Goal: Task Accomplishment & Management: Manage account settings

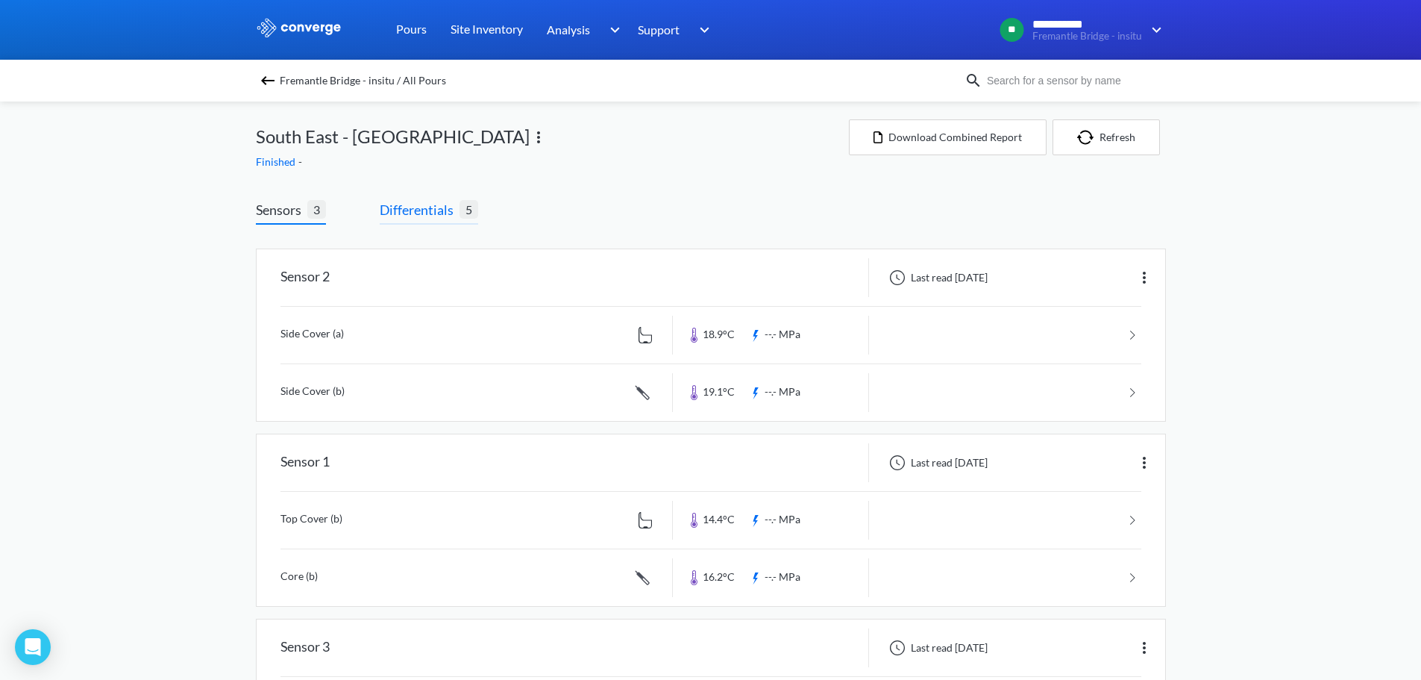
click at [462, 222] on span "Differentials 5" at bounding box center [429, 211] width 98 height 25
click at [424, 216] on span "Differentials" at bounding box center [420, 209] width 80 height 21
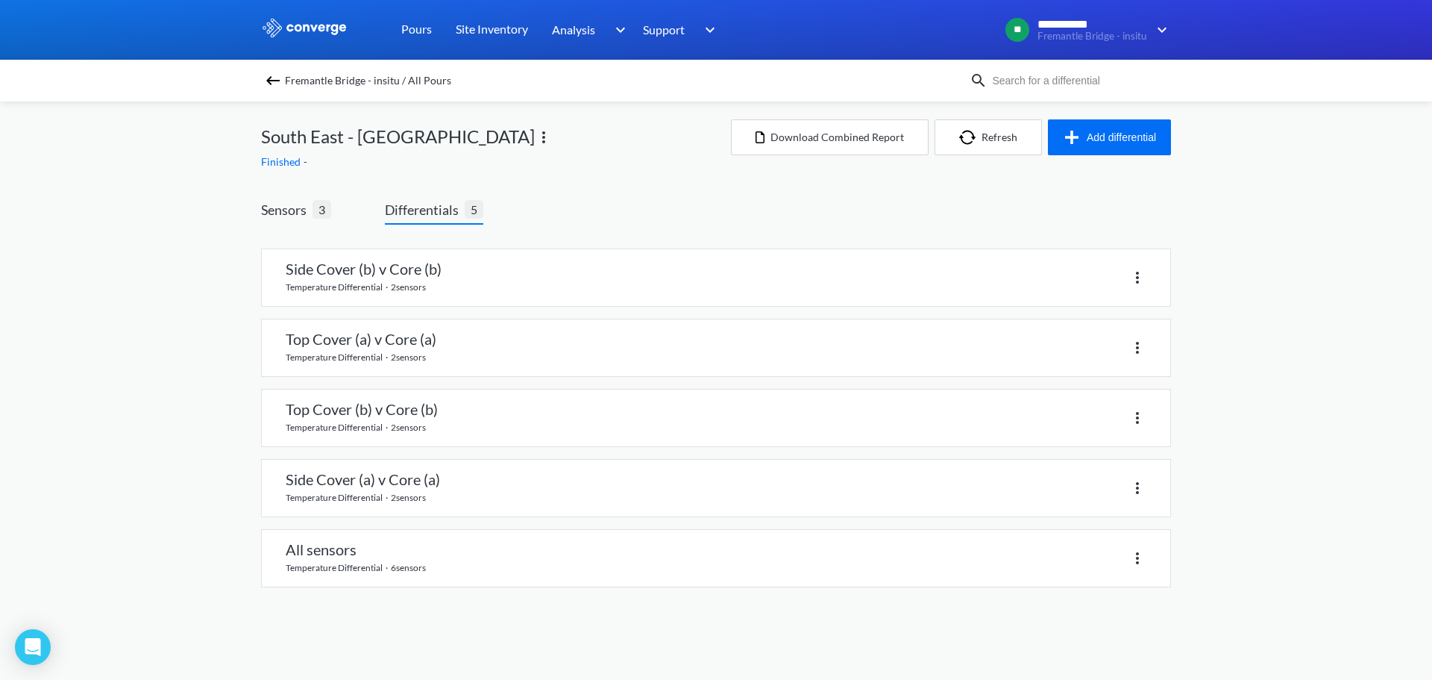
click at [354, 73] on span "Fremantle Bridge - insitu / All Pours" at bounding box center [368, 80] width 166 height 21
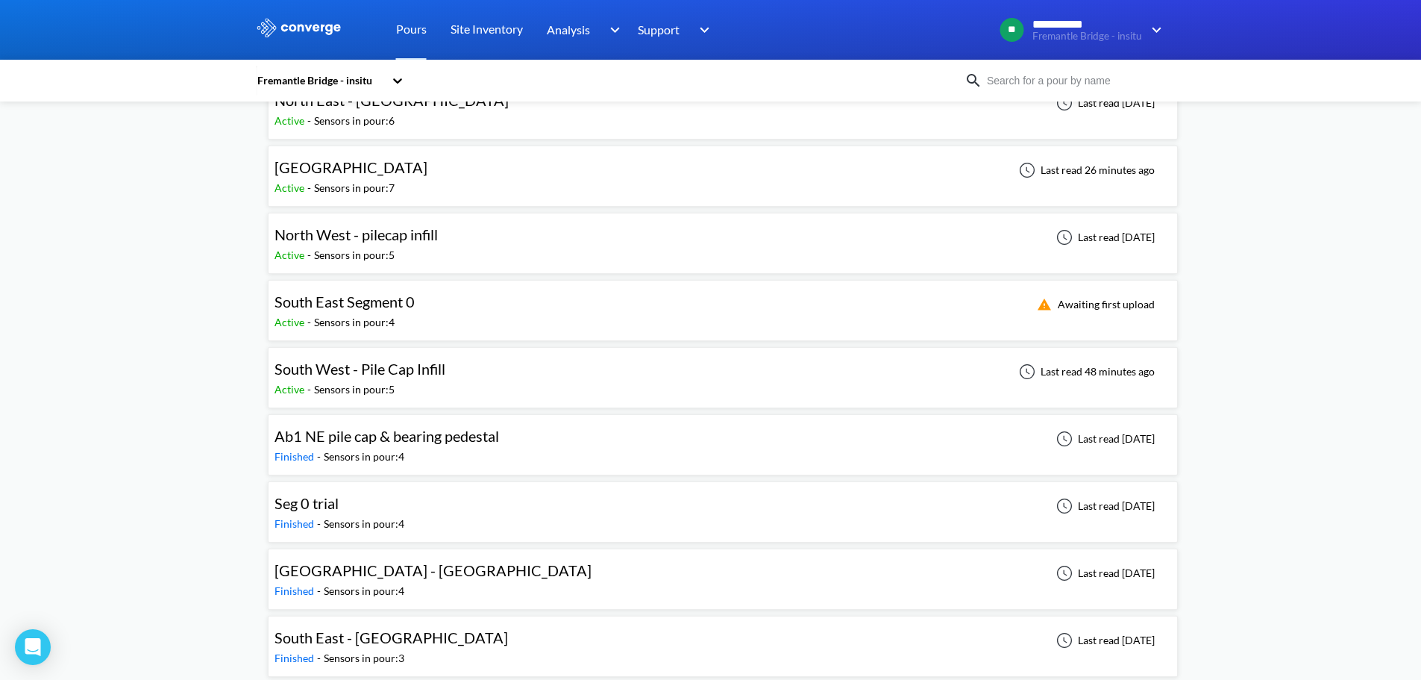
scroll to position [299, 0]
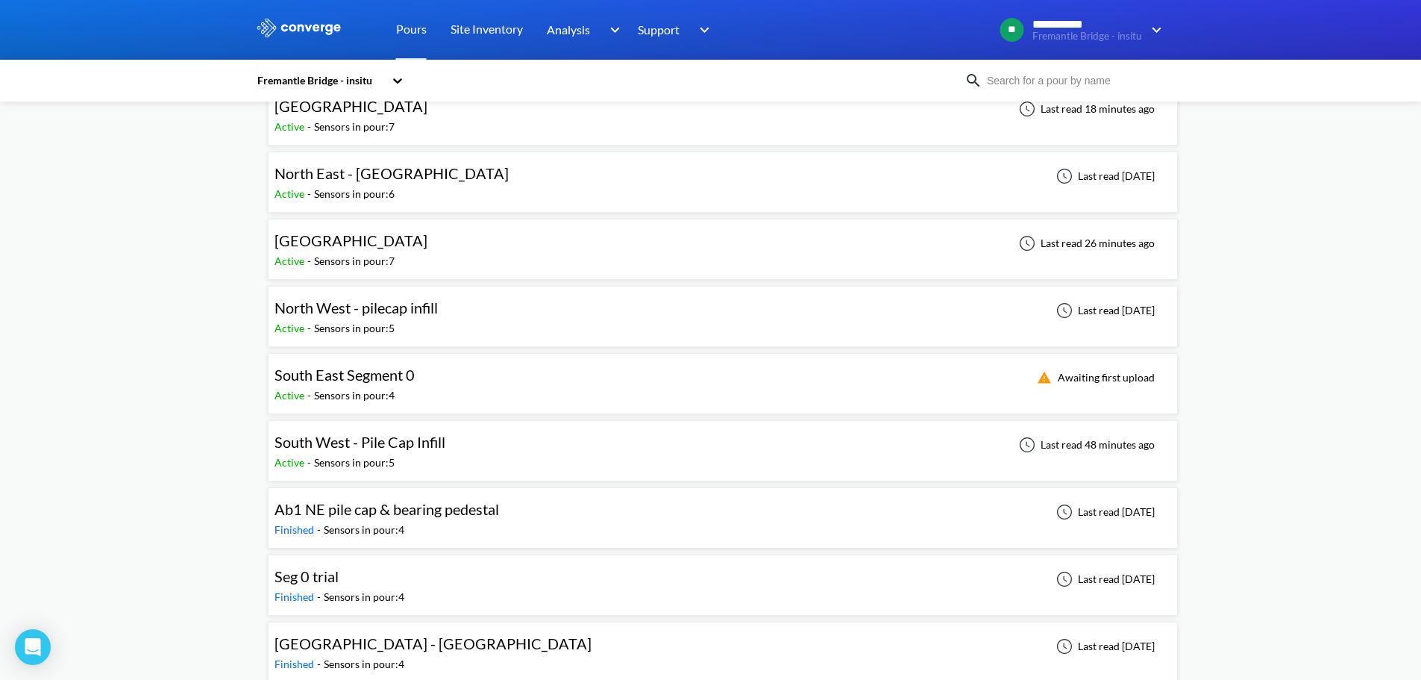
click at [1249, 395] on div "**********" at bounding box center [710, 265] width 1421 height 1128
click at [539, 387] on div "South East Segment 0 Active - Sensors in pour: 4 Awaiting first upload" at bounding box center [722, 384] width 897 height 48
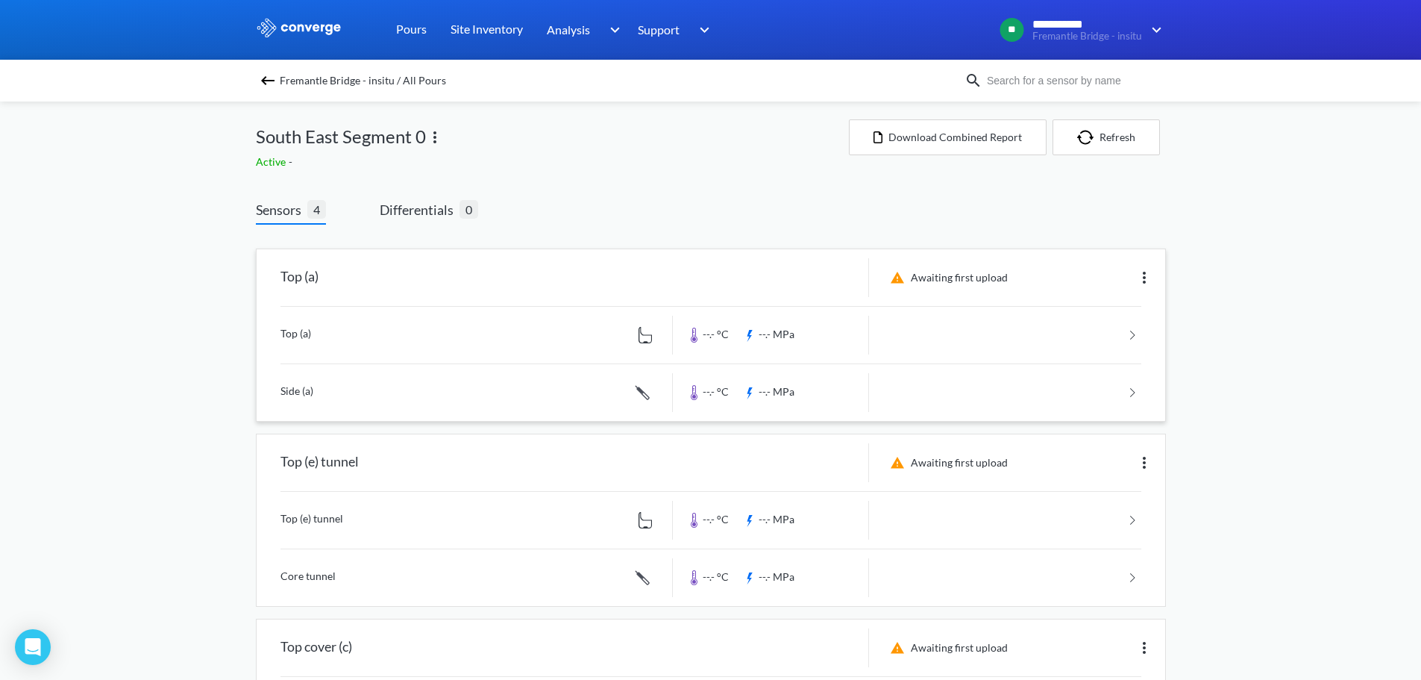
click at [1142, 273] on img at bounding box center [1144, 278] width 18 height 18
click at [1294, 286] on div "**********" at bounding box center [710, 503] width 1421 height 1006
click at [1151, 276] on img at bounding box center [1144, 278] width 18 height 18
click at [664, 269] on div "Top (a)" at bounding box center [465, 277] width 416 height 39
click at [213, 199] on div "**********" at bounding box center [710, 503] width 1421 height 1006
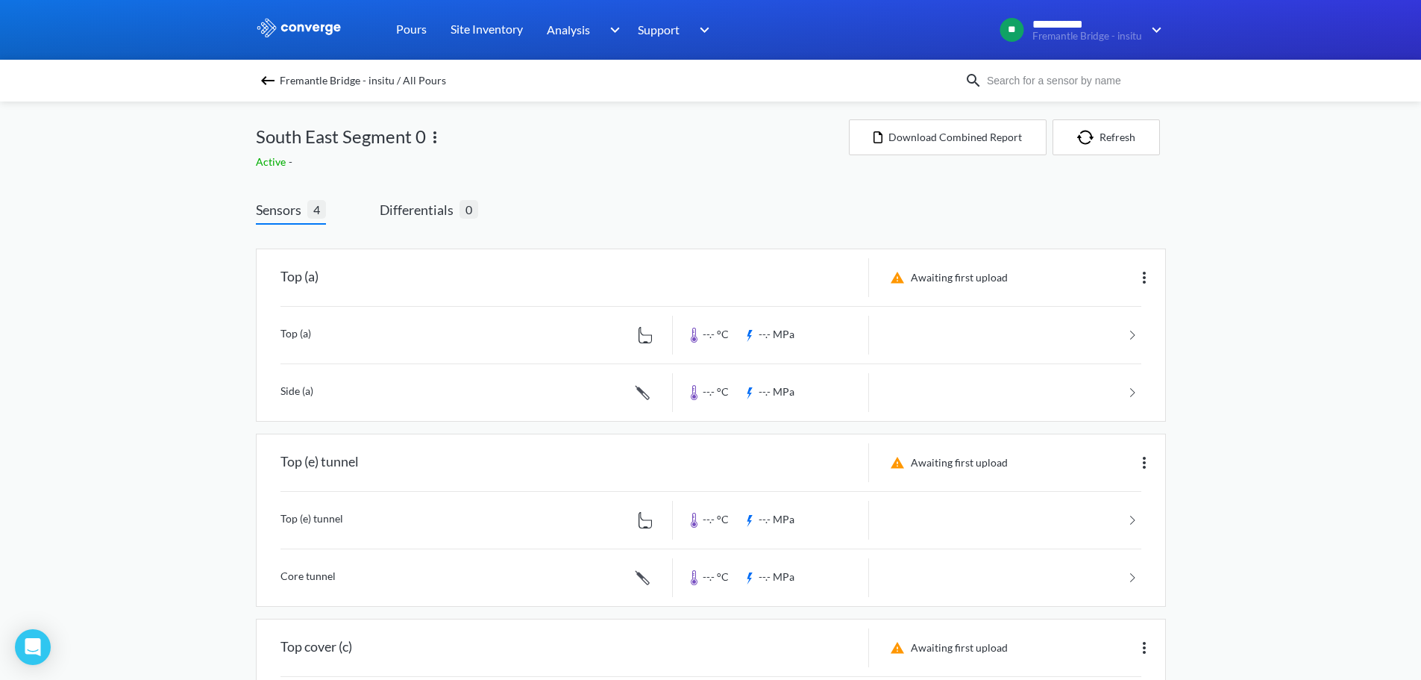
click at [507, 151] on div "South East Segment 0" at bounding box center [552, 136] width 593 height 34
click at [495, 151] on div "South East Segment 0" at bounding box center [552, 136] width 593 height 34
drag, startPoint x: 495, startPoint y: 151, endPoint x: 207, endPoint y: 134, distance: 287.7
click at [207, 134] on div "**********" at bounding box center [710, 503] width 1421 height 1006
click at [183, 136] on div "**********" at bounding box center [710, 503] width 1421 height 1006
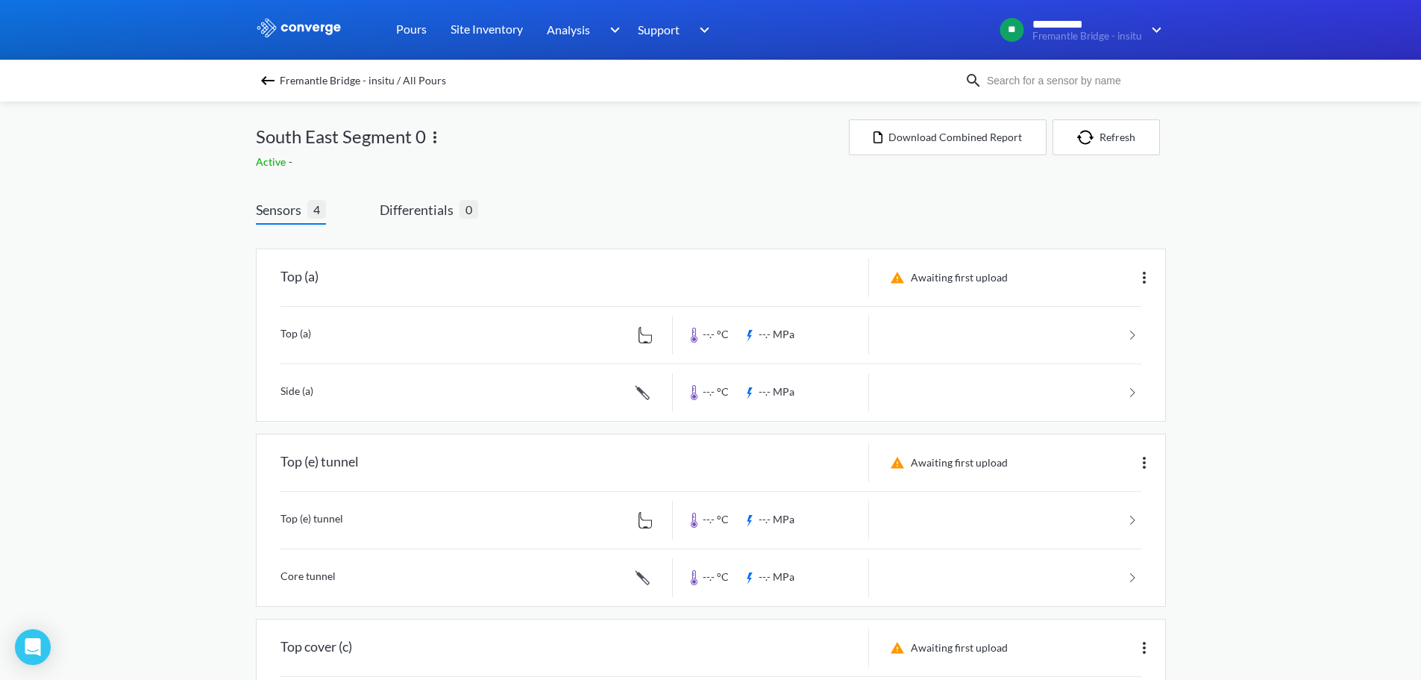
drag, startPoint x: 181, startPoint y: 146, endPoint x: 524, endPoint y: 169, distance: 343.8
click at [524, 169] on div "**********" at bounding box center [710, 503] width 1421 height 1006
click at [565, 172] on div "Fremantle Bridge - insitu / All Pours South East Segment 0 Active - Download Co…" at bounding box center [711, 553] width 910 height 905
click at [554, 141] on div "South East Segment 0" at bounding box center [552, 136] width 593 height 34
click at [113, 272] on div "**********" at bounding box center [710, 503] width 1421 height 1006
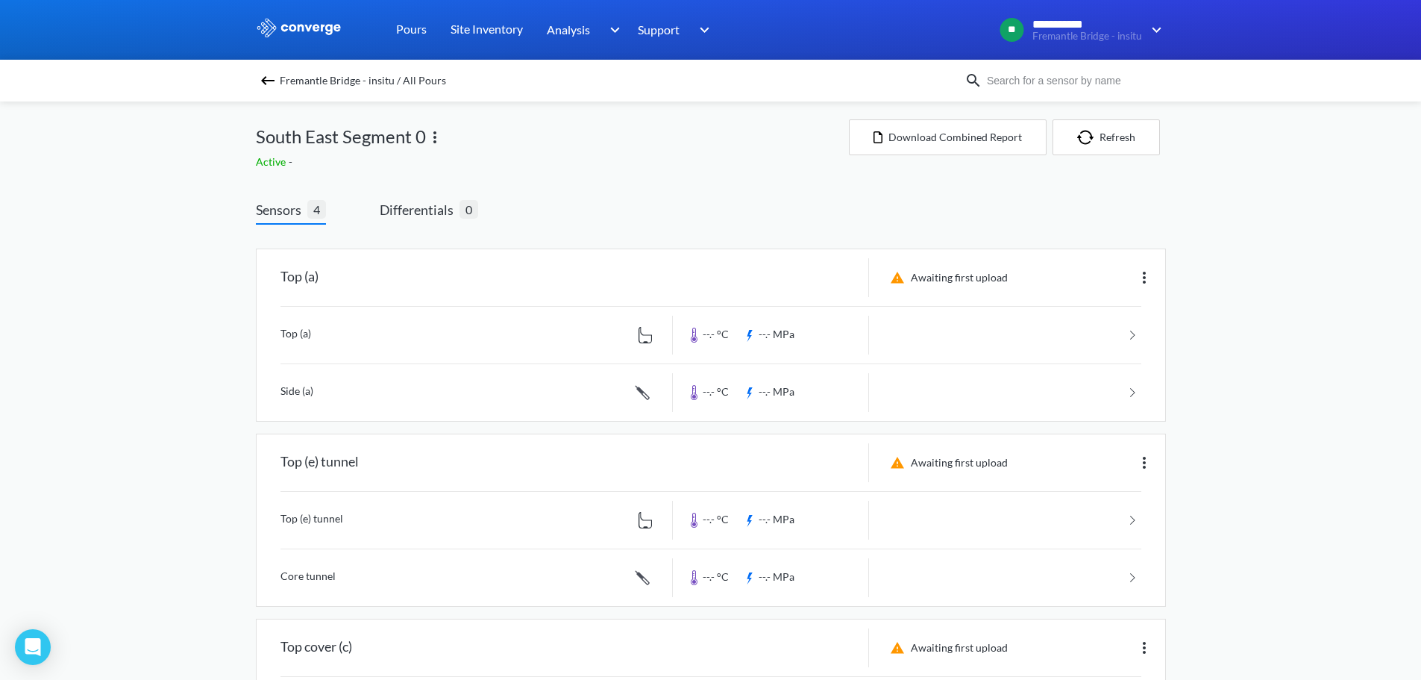
click at [131, 239] on div "**********" at bounding box center [710, 503] width 1421 height 1006
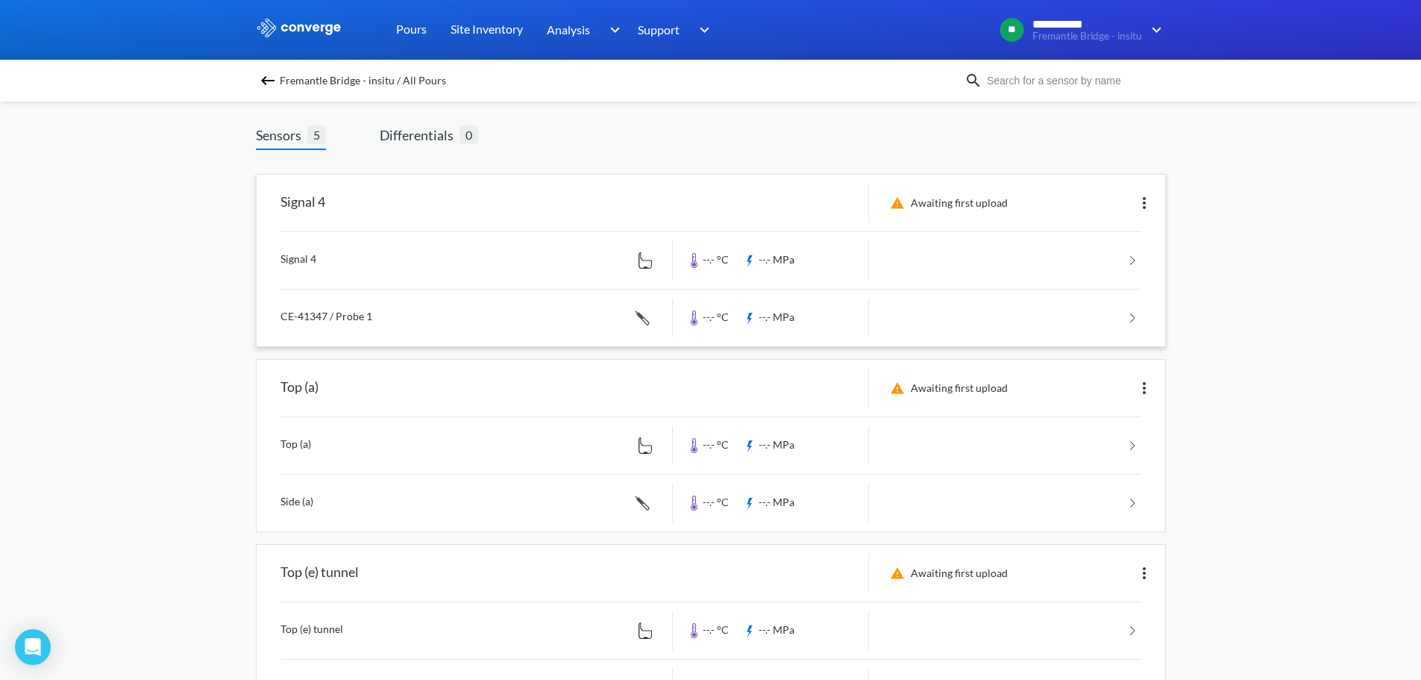
scroll to position [149, 0]
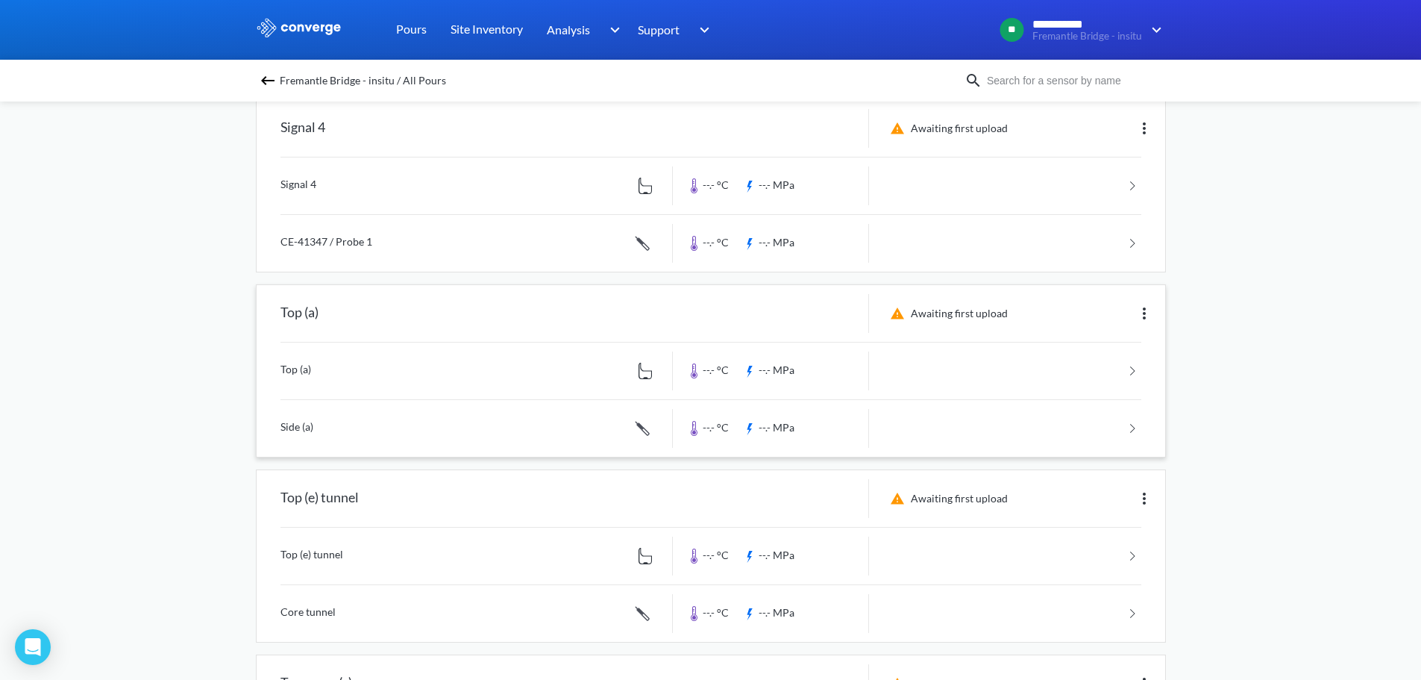
click at [1146, 304] on img at bounding box center [1144, 313] width 18 height 18
click at [1119, 315] on div "Edit" at bounding box center [1105, 313] width 95 height 28
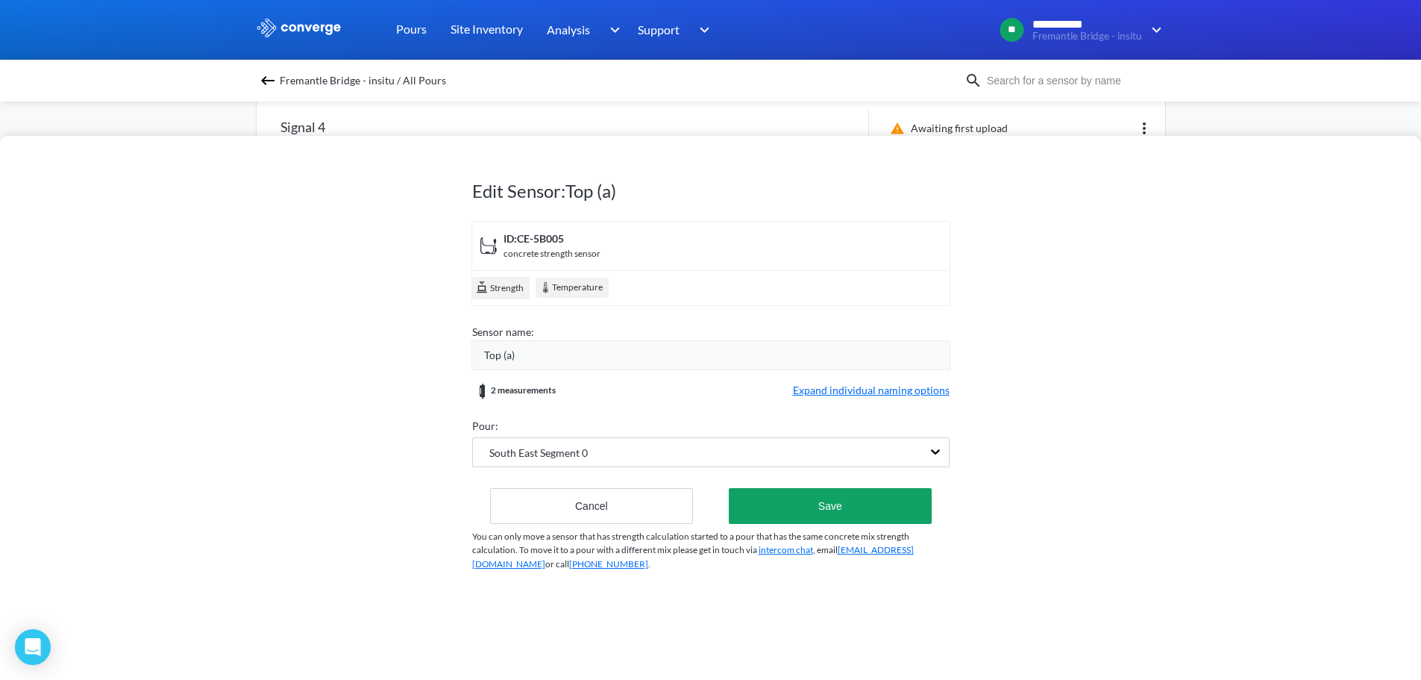
click at [526, 359] on div "Top (a)" at bounding box center [716, 355] width 465 height 16
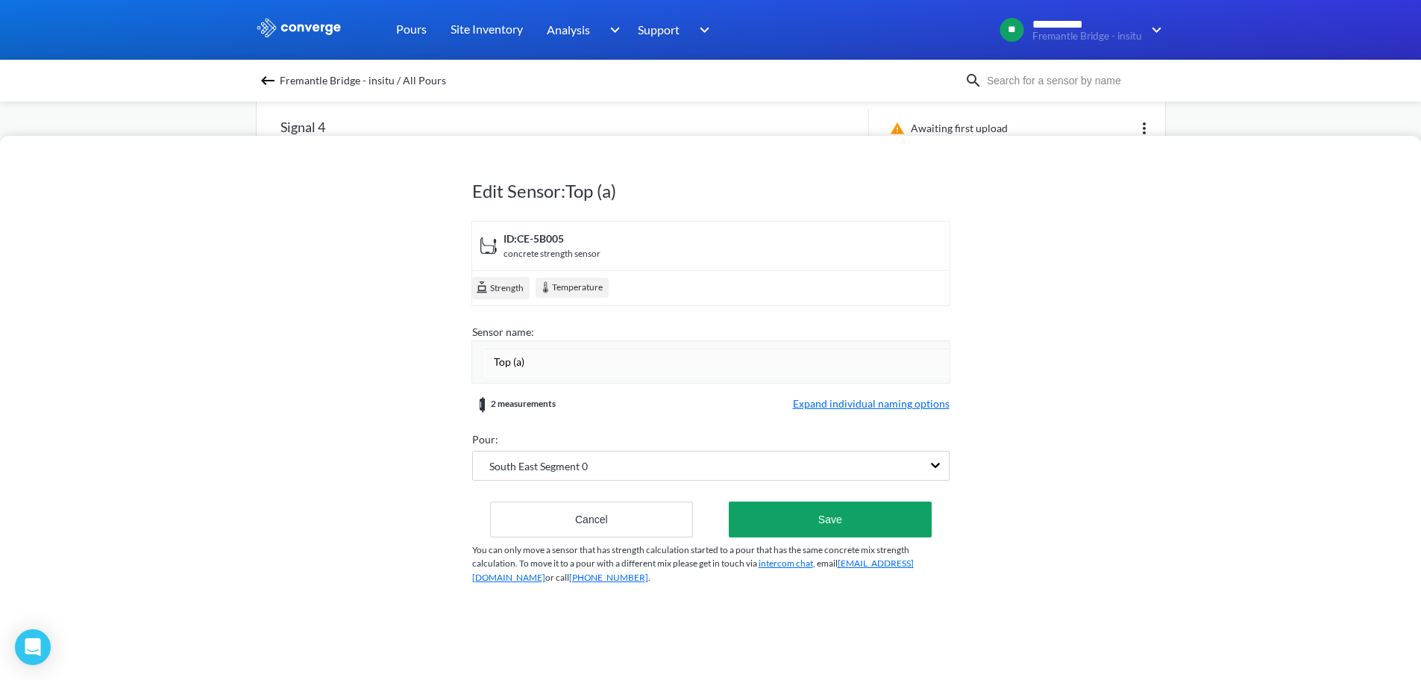
click at [832, 397] on span "Expand individual naming options" at bounding box center [871, 404] width 157 height 18
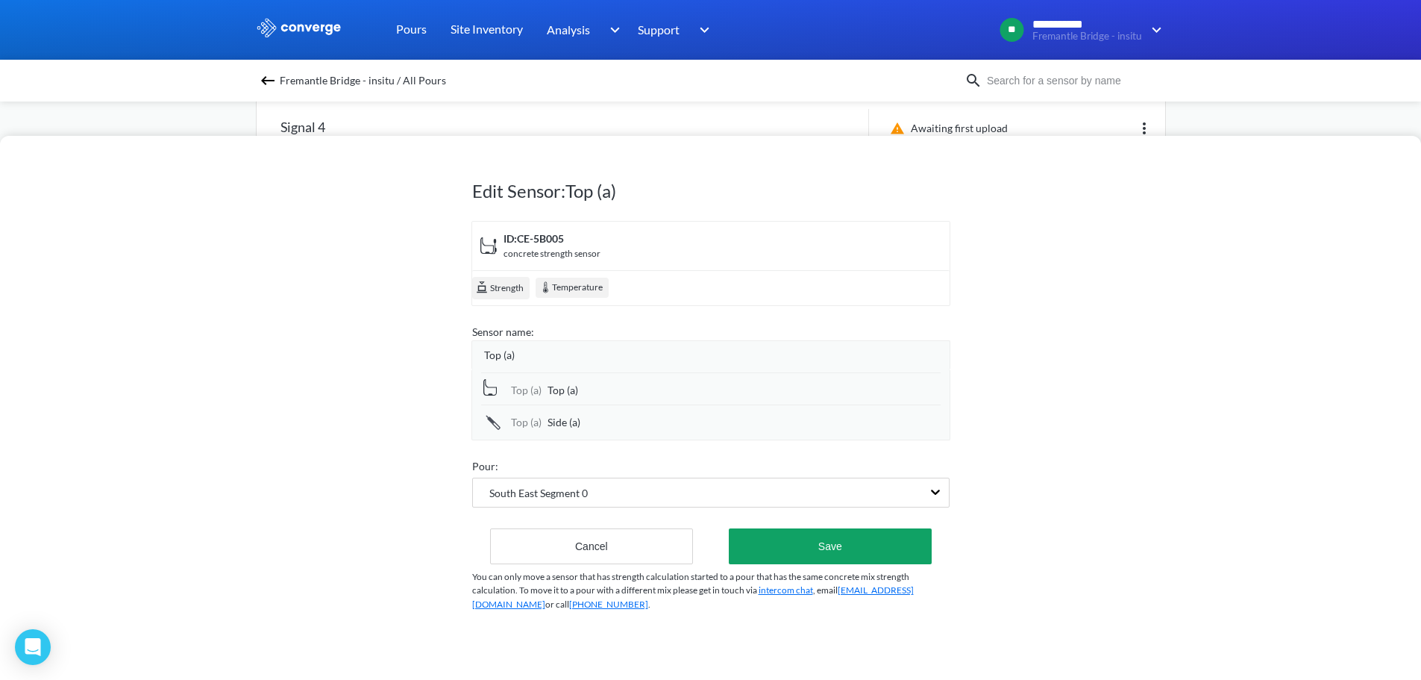
click at [535, 349] on div "Top (a)" at bounding box center [716, 355] width 465 height 16
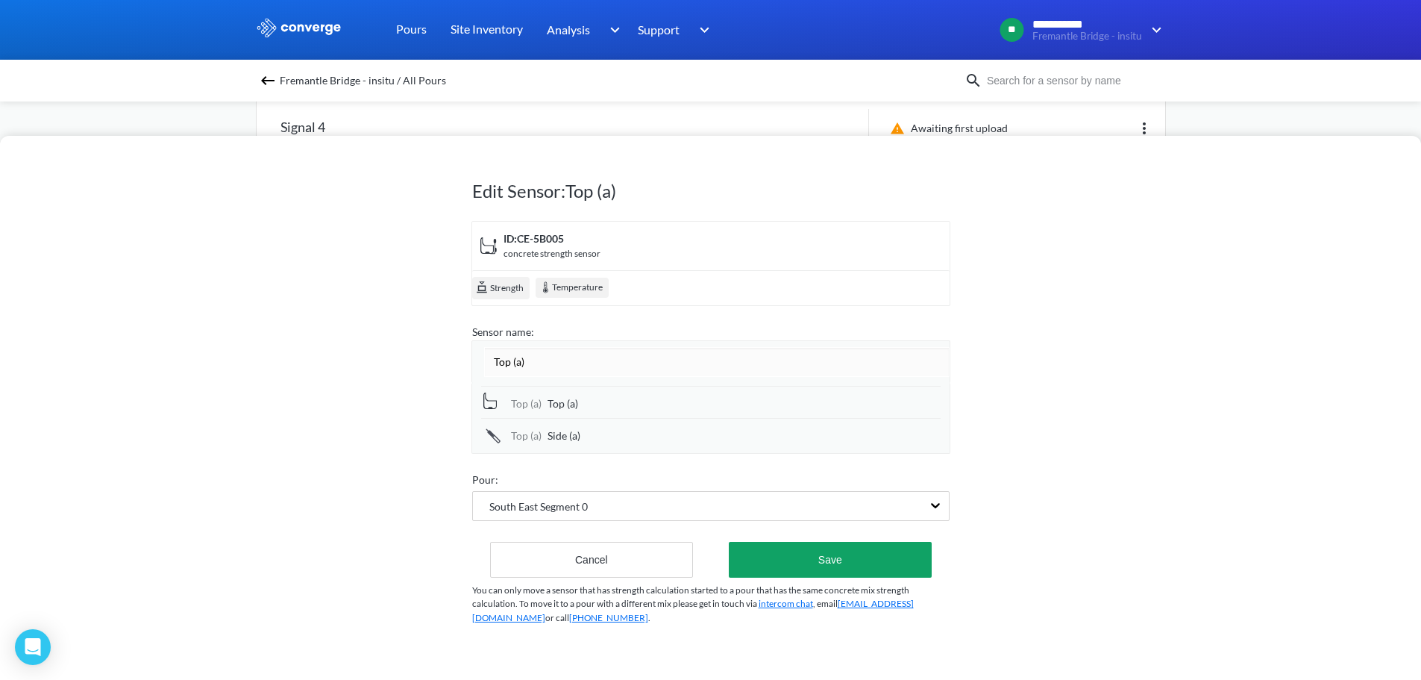
click at [519, 353] on input "Top (a)" at bounding box center [716, 362] width 465 height 30
type input "Sensor 1"
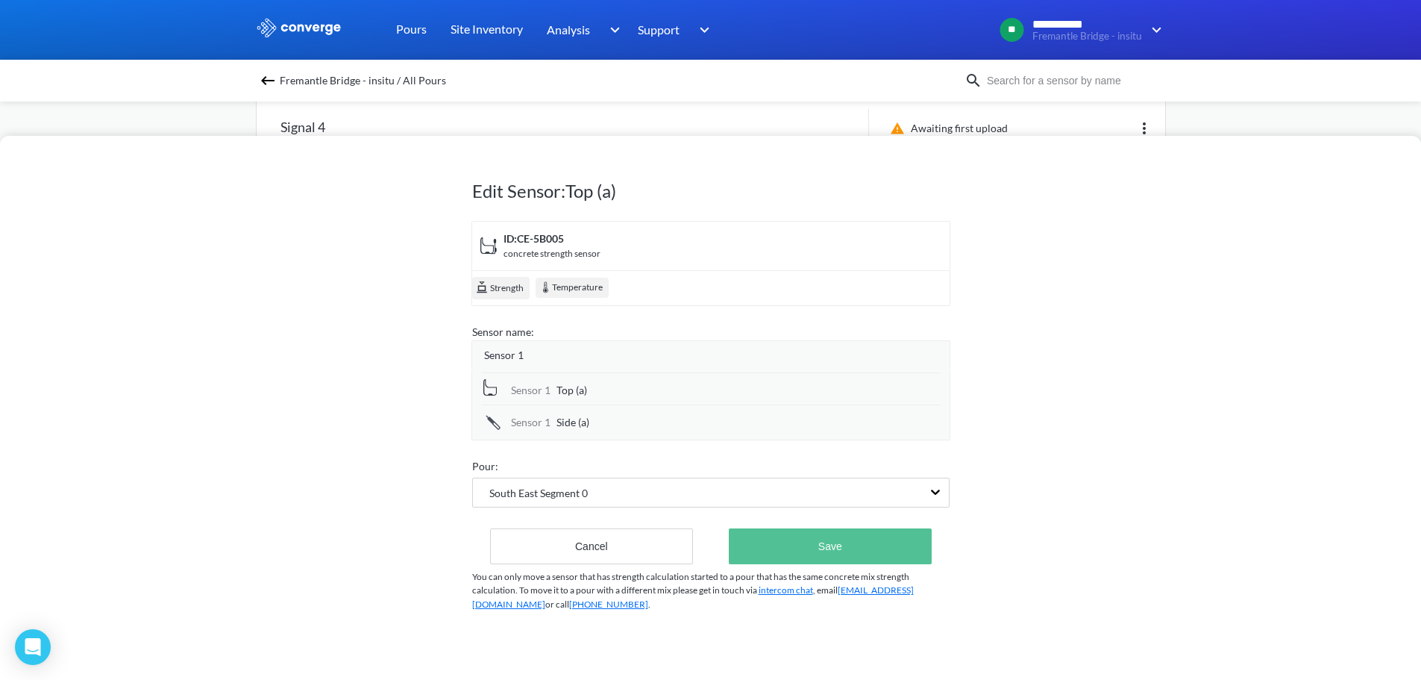
click at [853, 553] on button "Save" at bounding box center [830, 546] width 202 height 36
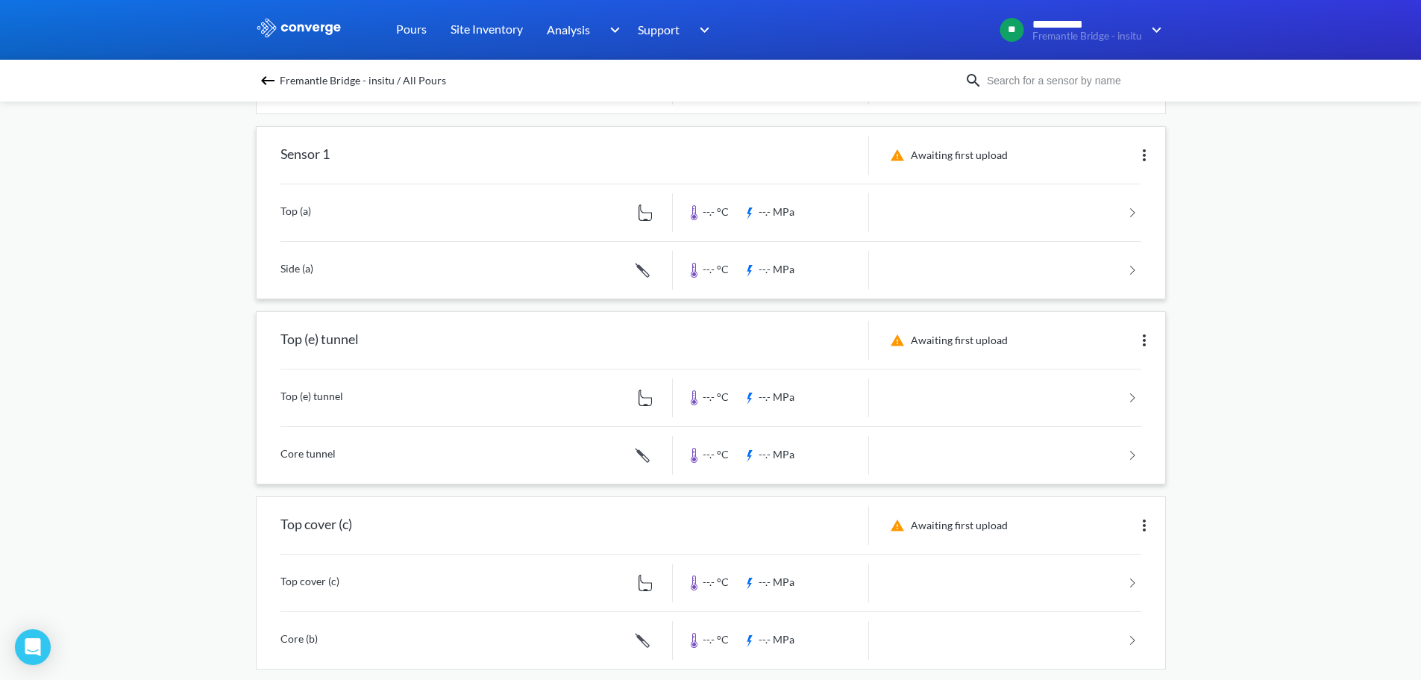
scroll to position [0, 0]
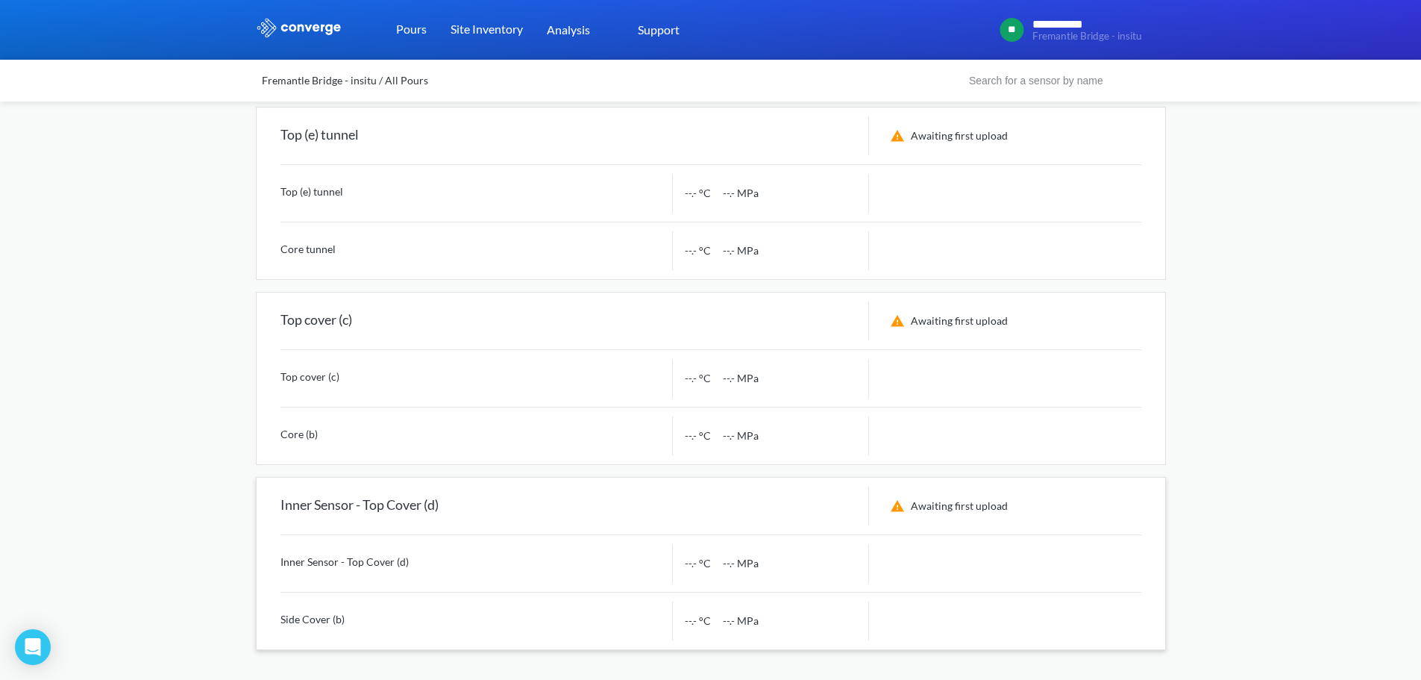
scroll to position [437, 0]
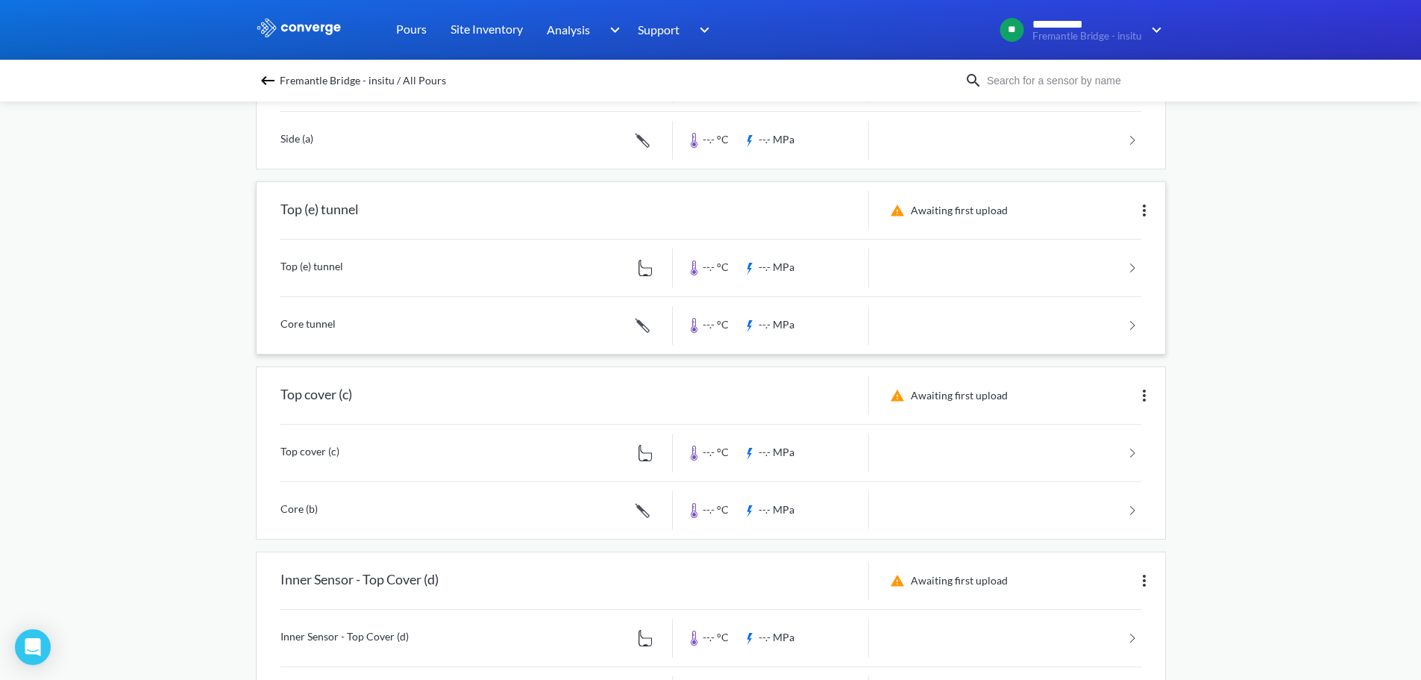
click at [1148, 207] on img at bounding box center [1144, 210] width 18 height 18
click at [1104, 216] on div "Edit" at bounding box center [1105, 210] width 95 height 28
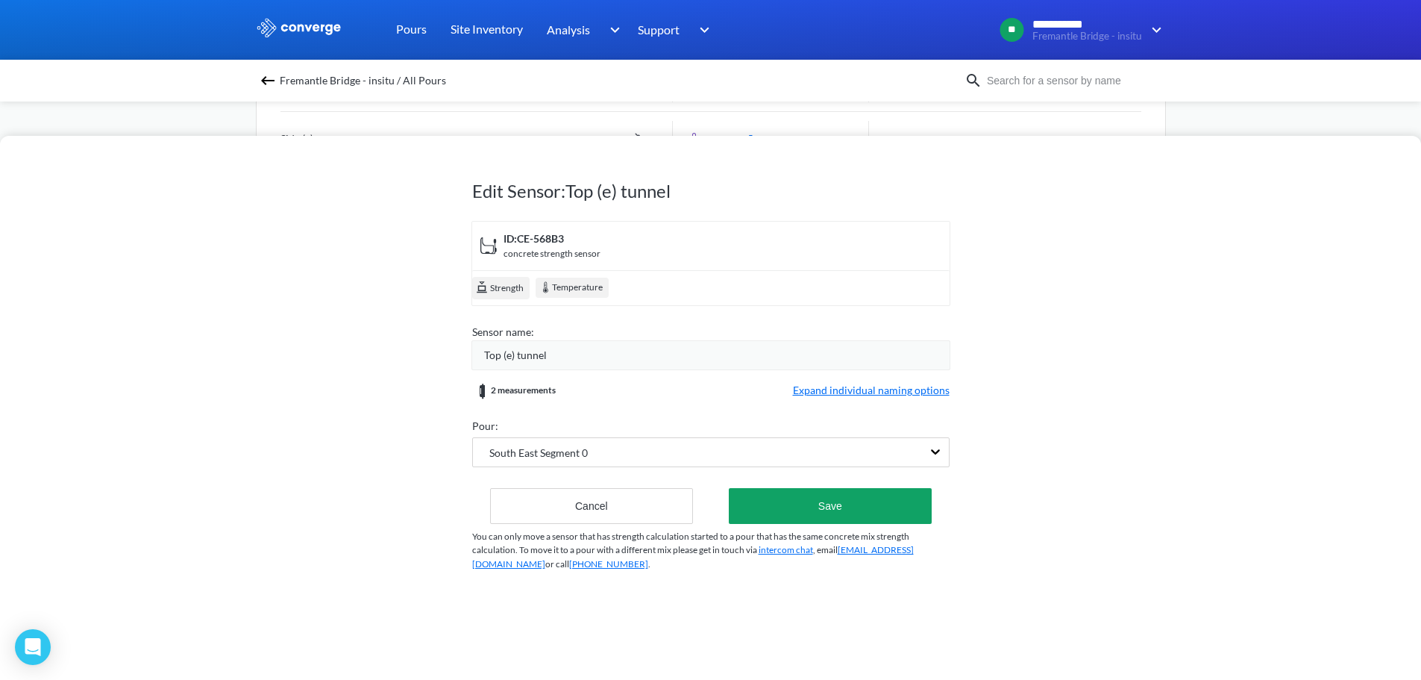
click at [836, 384] on span "Expand individual naming options" at bounding box center [871, 391] width 157 height 18
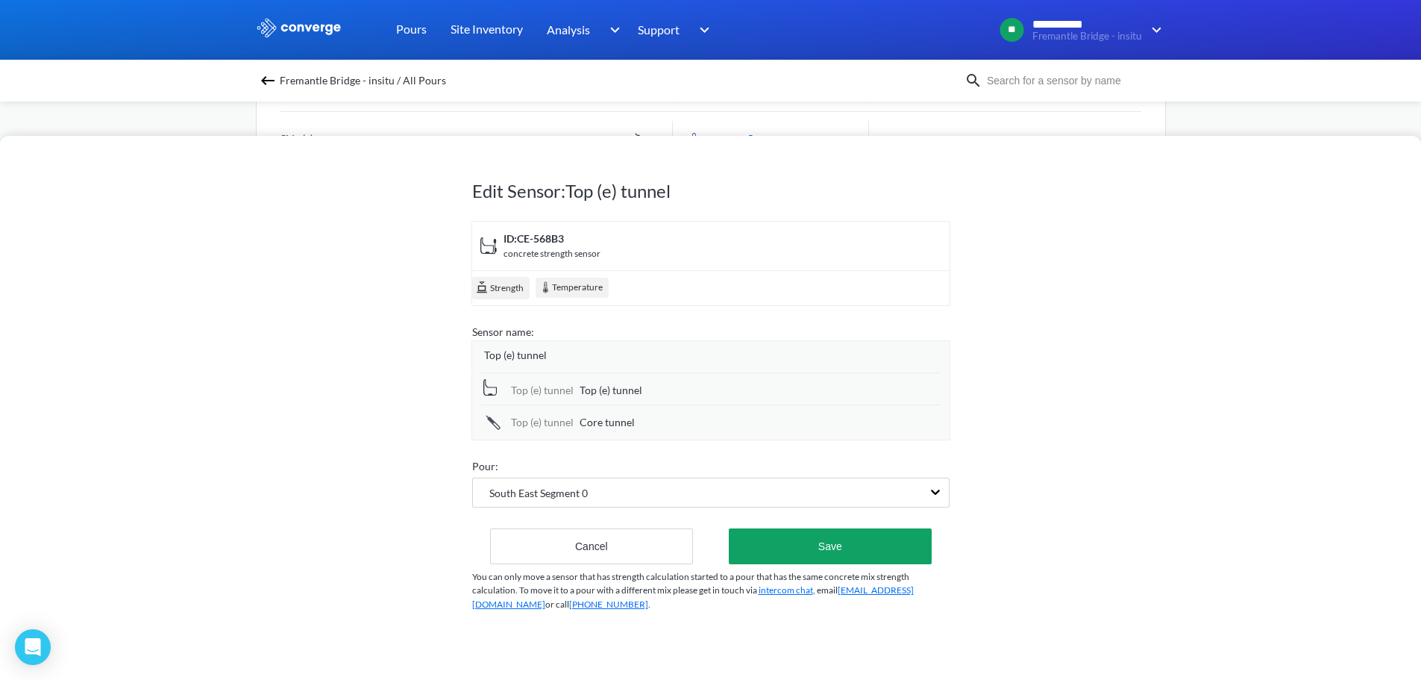
click at [615, 424] on span "Core tunnel" at bounding box center [607, 422] width 55 height 16
click at [607, 425] on input "Core tunnel" at bounding box center [760, 423] width 361 height 30
click at [613, 421] on input "Core tunnel" at bounding box center [760, 423] width 361 height 30
click at [612, 423] on input "Core tunnel" at bounding box center [760, 423] width 361 height 30
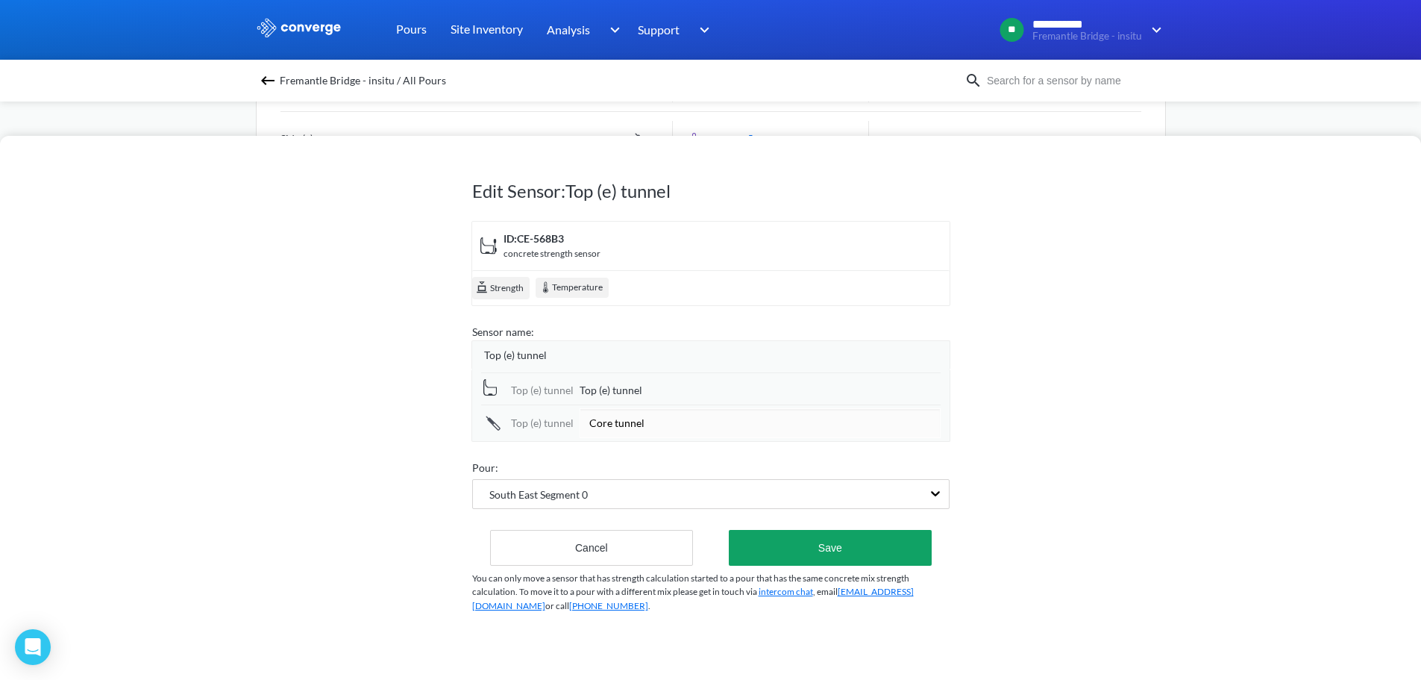
click at [649, 418] on input "Core tunnel" at bounding box center [760, 423] width 361 height 30
drag, startPoint x: 652, startPoint y: 430, endPoint x: 480, endPoint y: 418, distance: 172.7
click at [480, 418] on div "Top (e) tunnel Top (e) tunnel Top (e) tunnel Core tunnel" at bounding box center [710, 405] width 479 height 72
click at [673, 430] on input "Tunnel Side Cover (a)" at bounding box center [760, 423] width 361 height 30
type input "Tunnel Side Cover (c)"
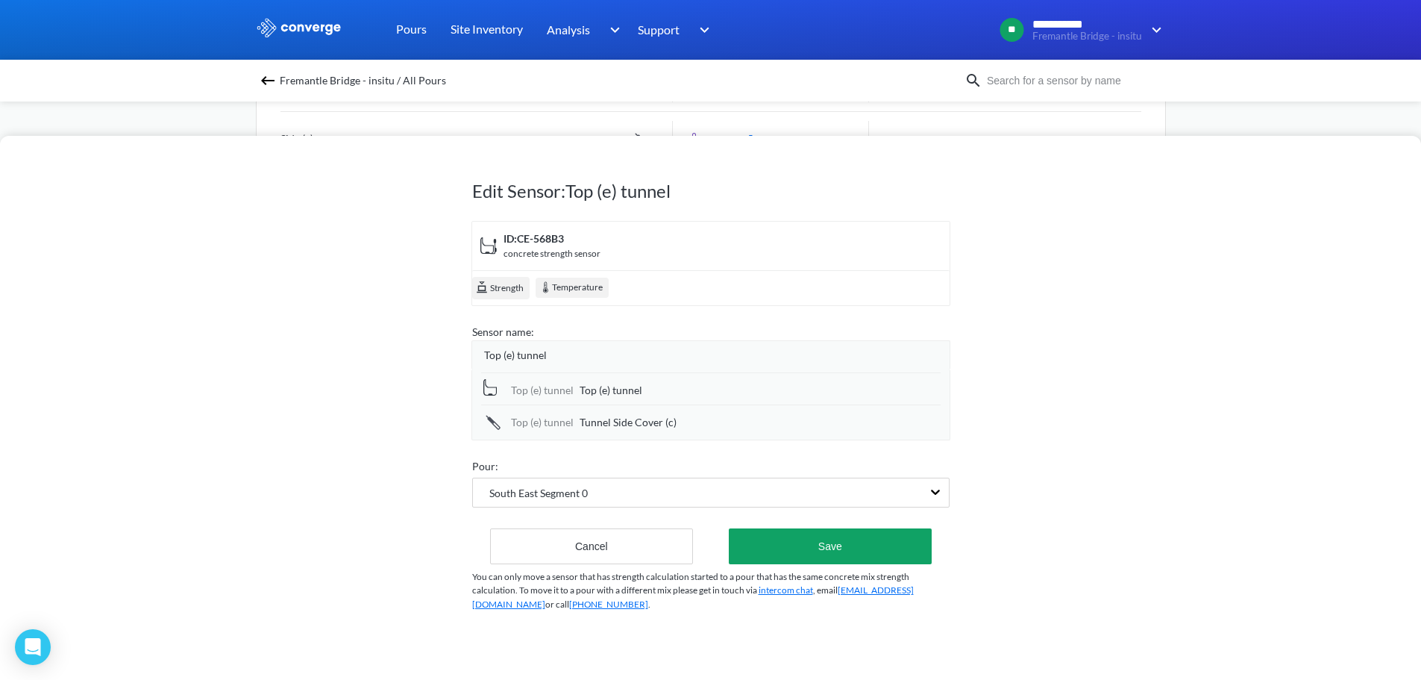
click at [371, 440] on div "Edit Sensor: Top (e) tunnel ID: CE-568B3 concrete strength sensor Strength Temp…" at bounding box center [710, 408] width 1421 height 544
click at [796, 543] on button "Save" at bounding box center [830, 546] width 202 height 36
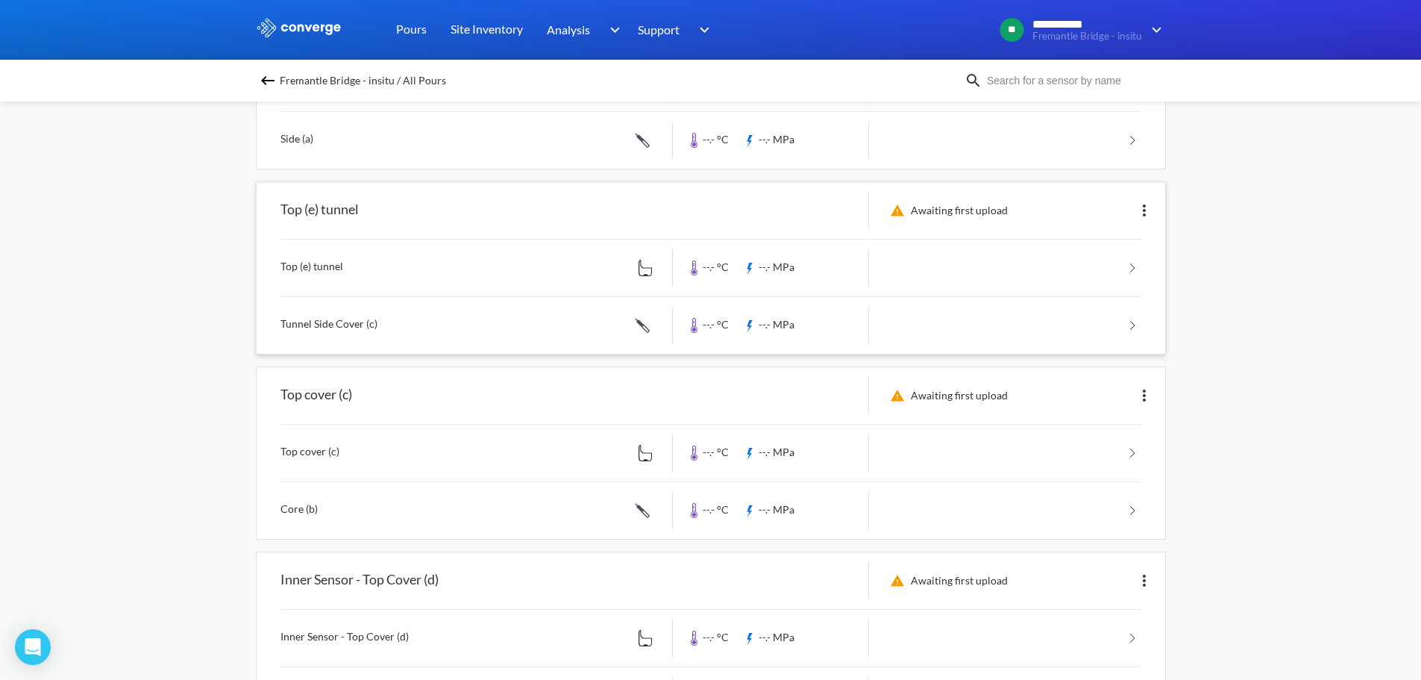
click at [1144, 210] on img at bounding box center [1144, 210] width 18 height 18
click at [1093, 207] on div "Edit" at bounding box center [1105, 210] width 95 height 28
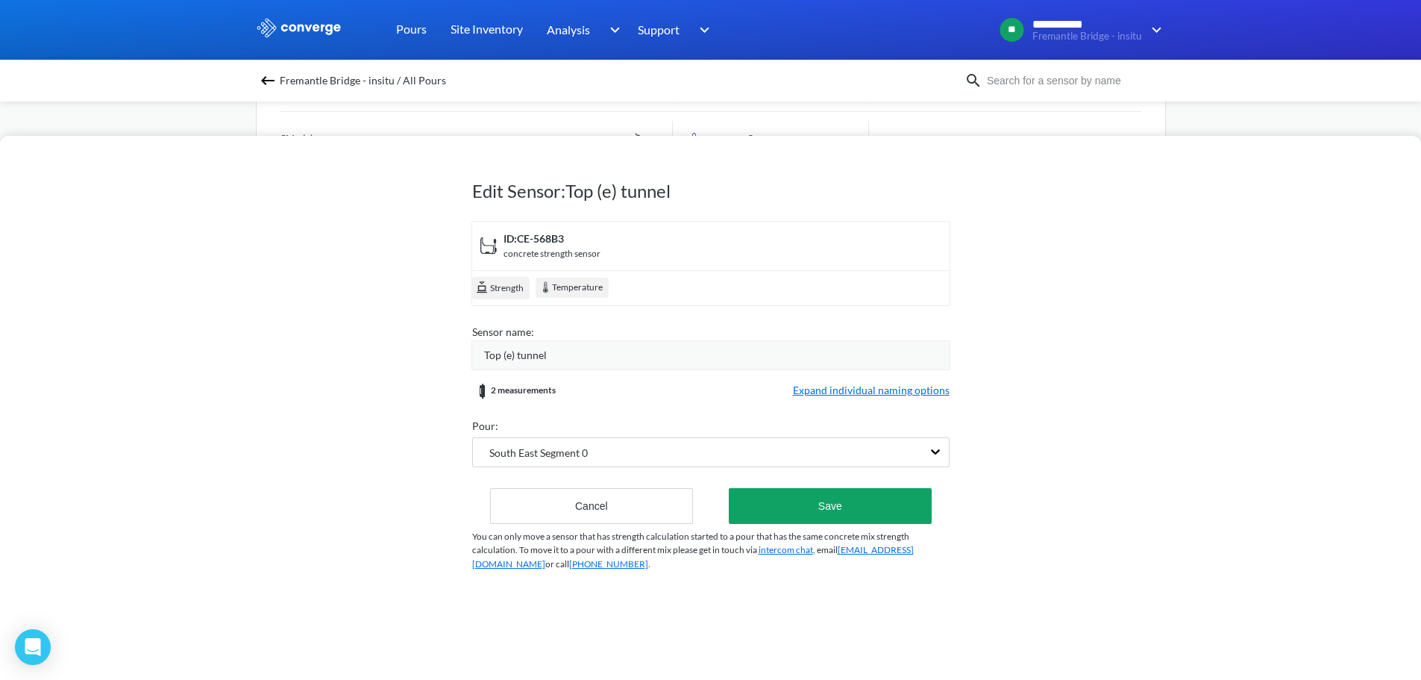
click at [533, 357] on span "Top (e) tunnel" at bounding box center [515, 355] width 63 height 16
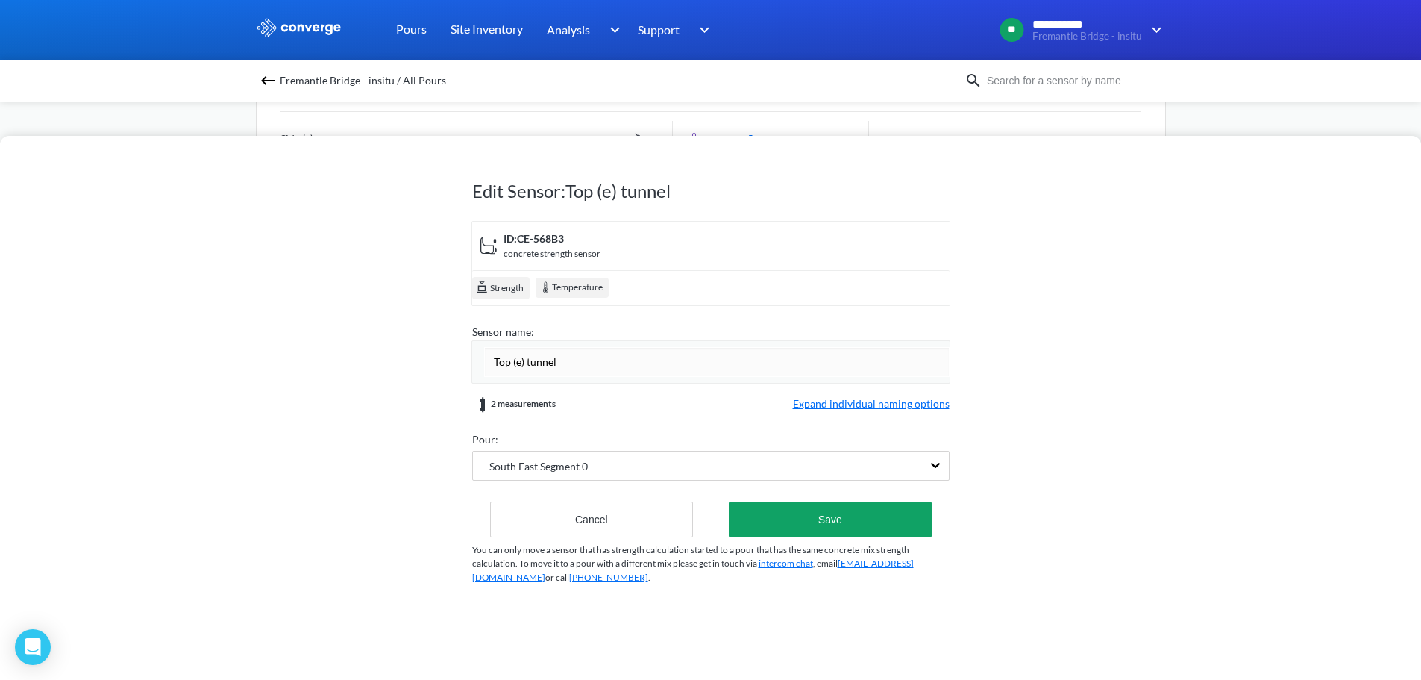
click at [536, 360] on input "Top (e) tunnel" at bounding box center [716, 362] width 465 height 30
click at [549, 416] on form "ID: CE-568B3 concrete strength sensor Strength Temperature Sensor name: Top (e)…" at bounding box center [710, 379] width 477 height 316
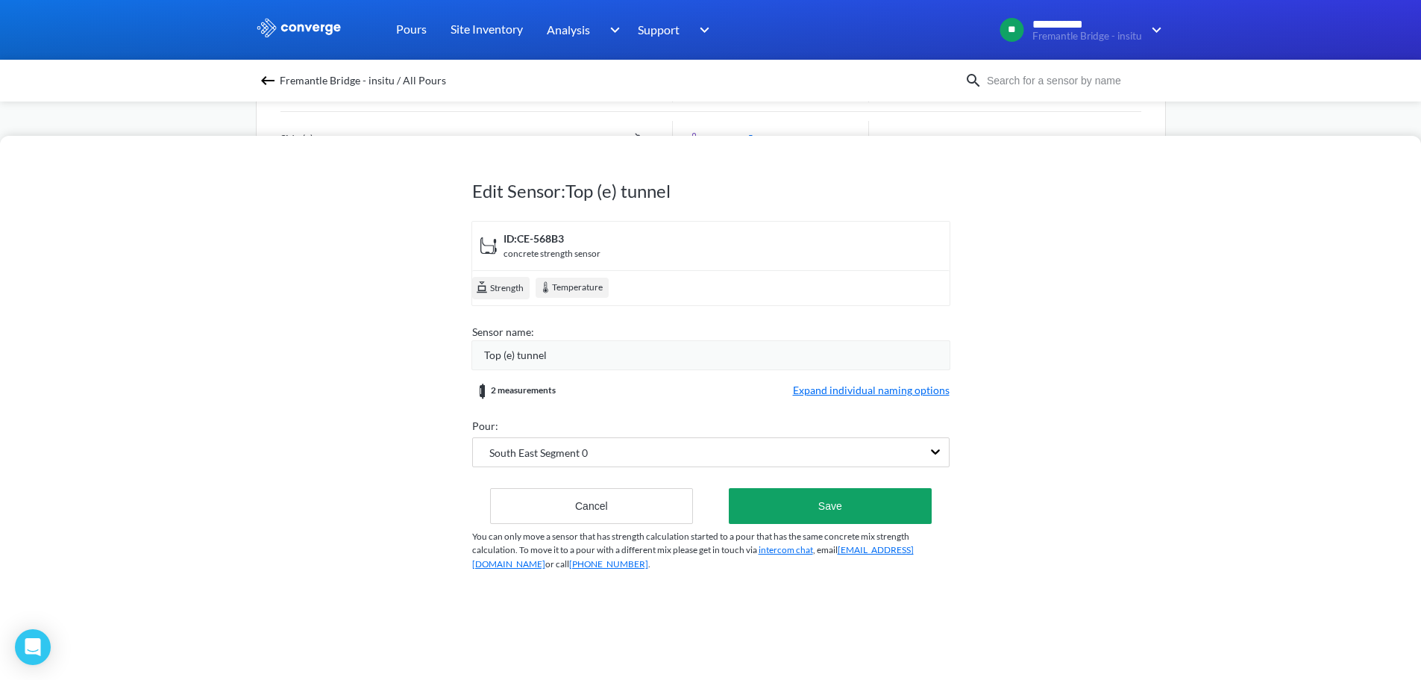
click at [861, 389] on span "Expand individual naming options" at bounding box center [871, 391] width 157 height 18
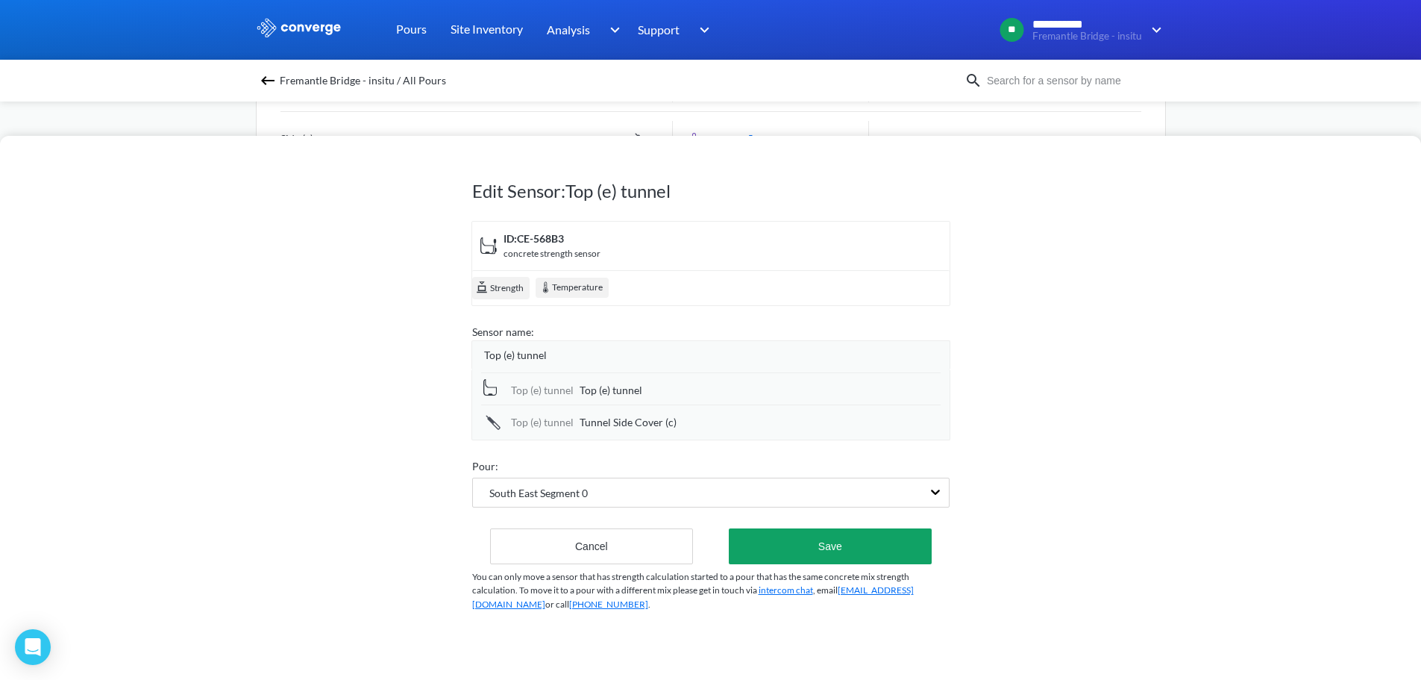
click at [615, 386] on span "Top (e) tunnel" at bounding box center [611, 390] width 63 height 16
click at [612, 386] on input "Top (e) tunnel" at bounding box center [760, 391] width 361 height 30
drag, startPoint x: 621, startPoint y: 386, endPoint x: 732, endPoint y: 394, distance: 111.4
click at [732, 394] on input "Top (e) tunnel" at bounding box center [760, 391] width 361 height 30
type input "Top Cover (e)"
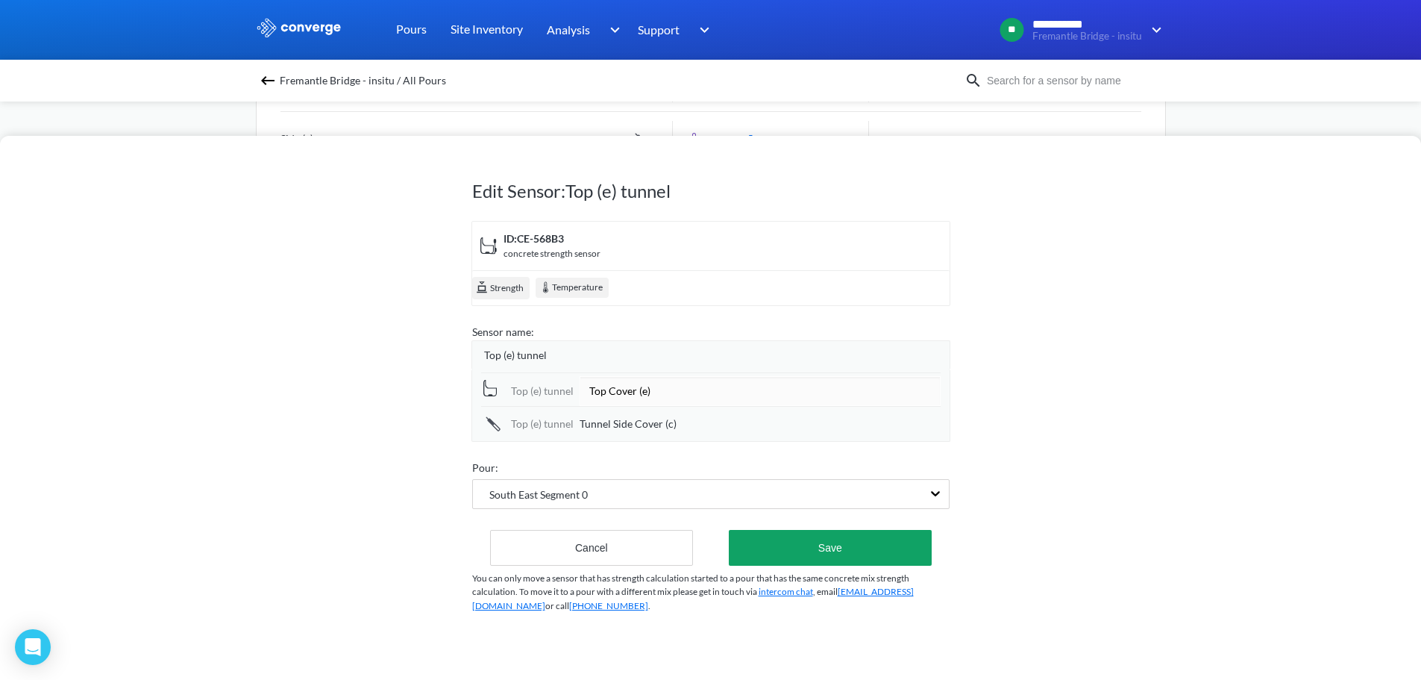
click at [520, 360] on span "Top (e) tunnel" at bounding box center [515, 355] width 63 height 16
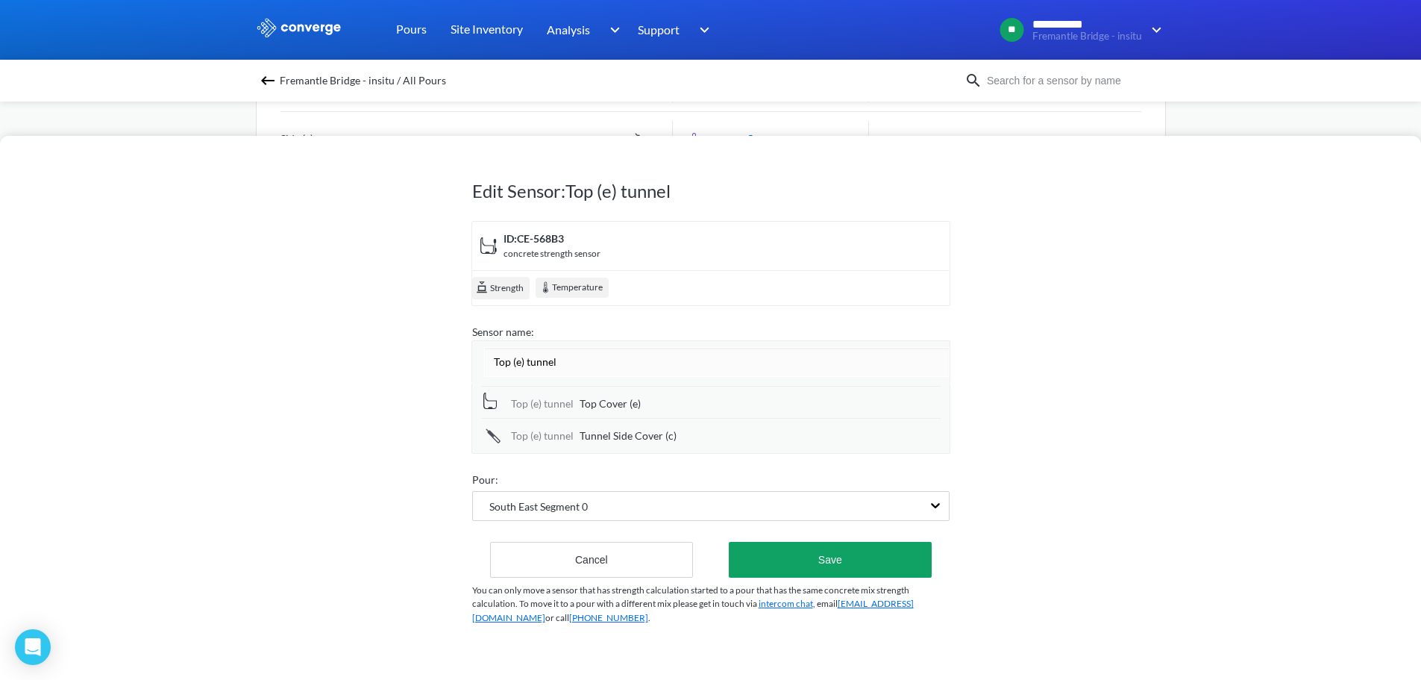
click at [530, 358] on input "Top (e) tunnel" at bounding box center [716, 362] width 465 height 30
type input "Sensor 5 - Tunnel"
click at [841, 546] on button "Save" at bounding box center [830, 560] width 202 height 36
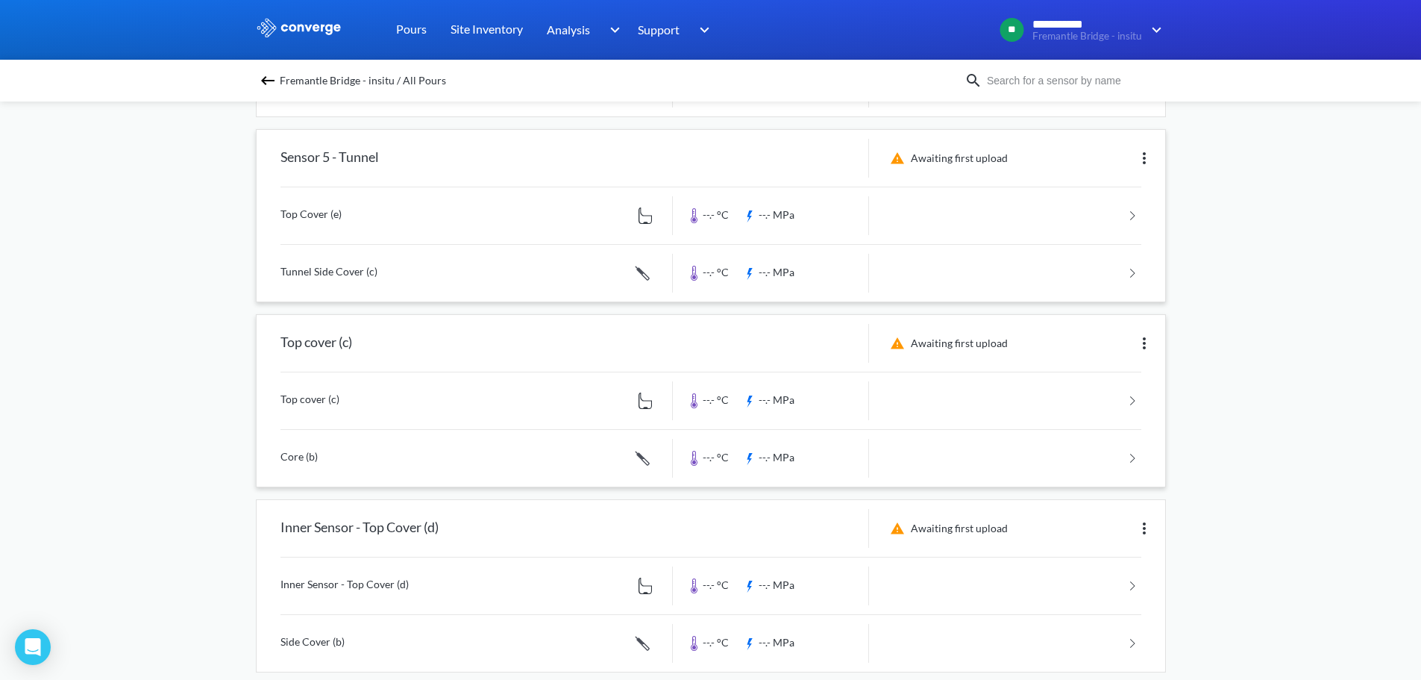
scroll to position [512, 0]
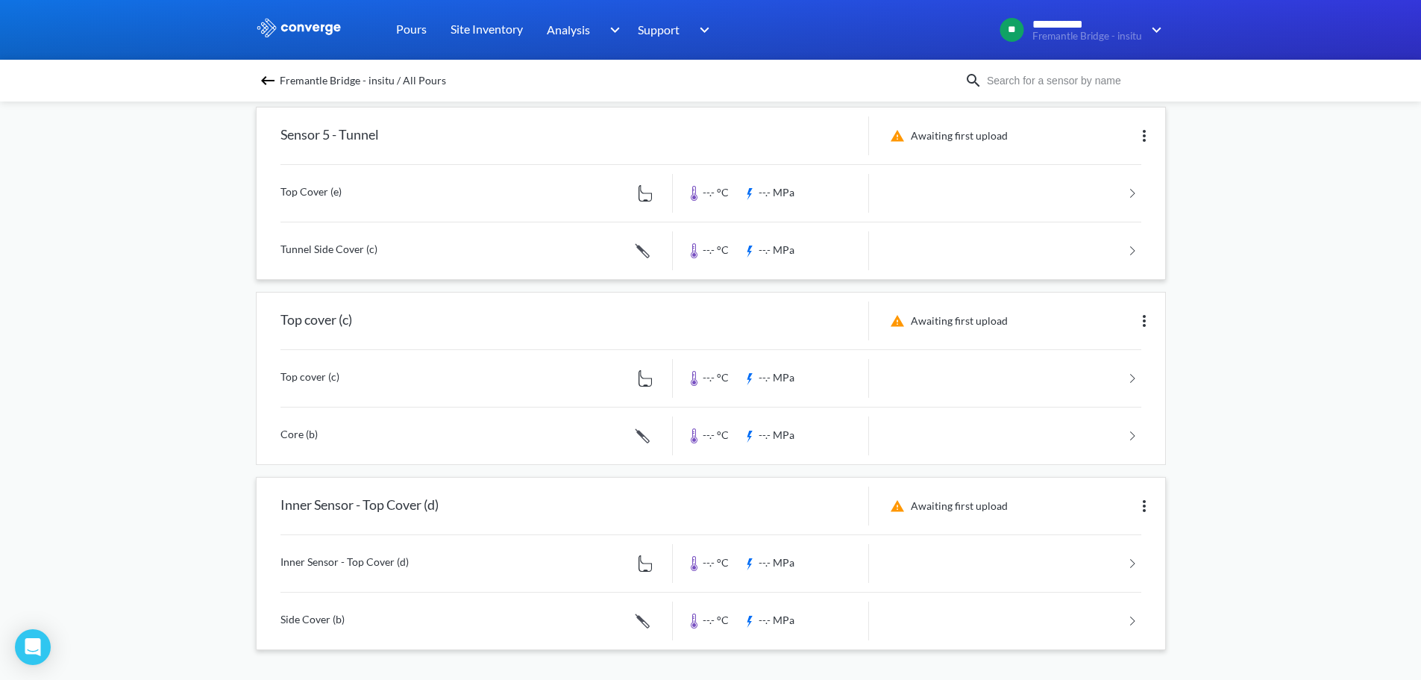
click at [1148, 506] on img at bounding box center [1144, 506] width 18 height 18
click at [1106, 509] on div "Edit" at bounding box center [1105, 506] width 95 height 28
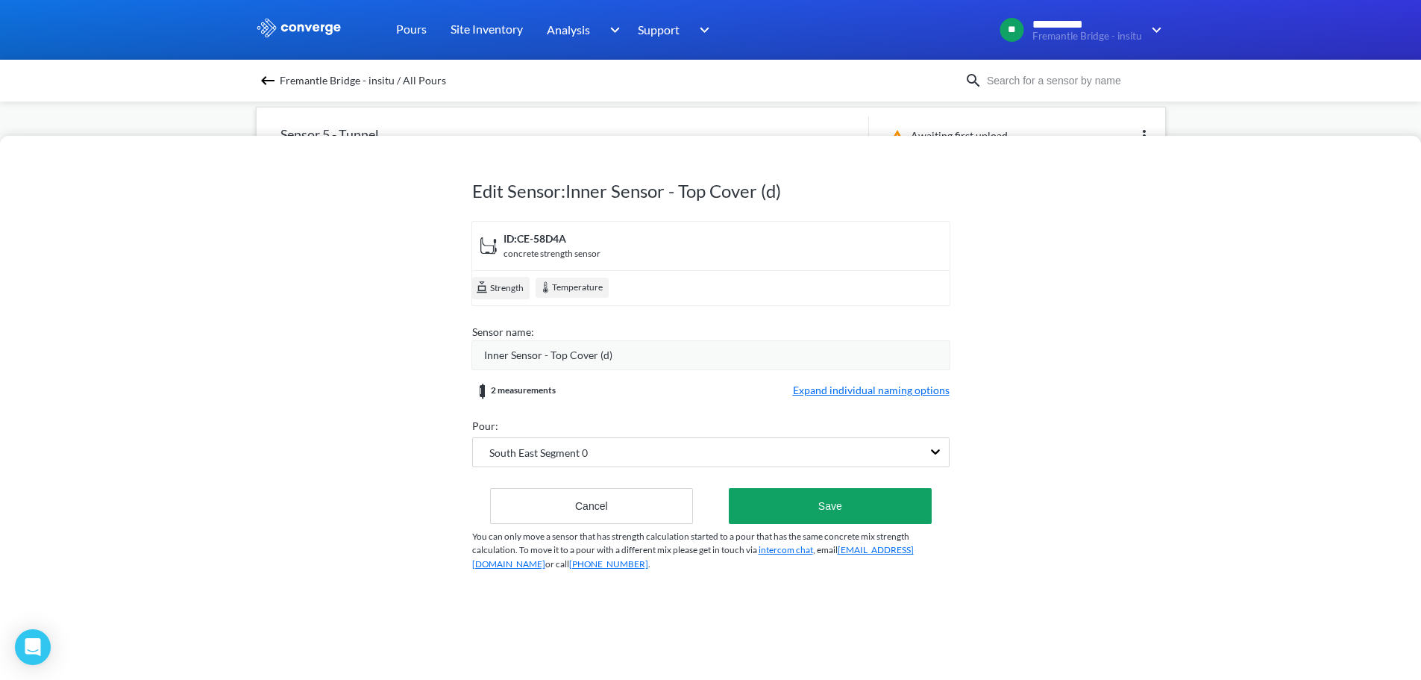
click at [859, 387] on span "Expand individual naming options" at bounding box center [871, 391] width 157 height 18
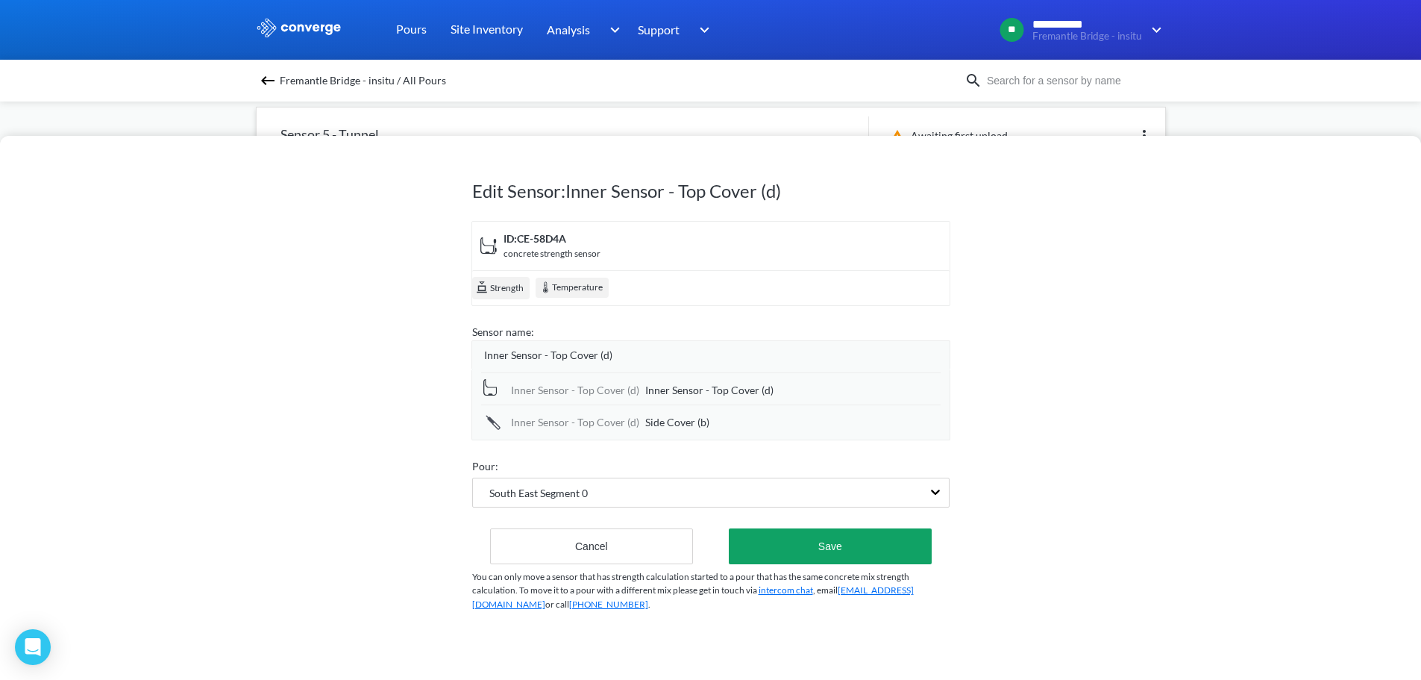
click at [661, 391] on span "Inner Sensor - Top Cover (d)" at bounding box center [709, 390] width 128 height 16
drag, startPoint x: 721, startPoint y: 386, endPoint x: 518, endPoint y: 355, distance: 204.5
click at [518, 355] on form "ID: CE-58D4A concrete strength sensor Strength Temperature Sensor name: Inner S…" at bounding box center [710, 393] width 477 height 345
type input "Top Cover (d)"
click at [654, 445] on form "ID: CE-58D4A concrete strength sensor Strength Temperature Sensor name: Inner S…" at bounding box center [710, 393] width 477 height 345
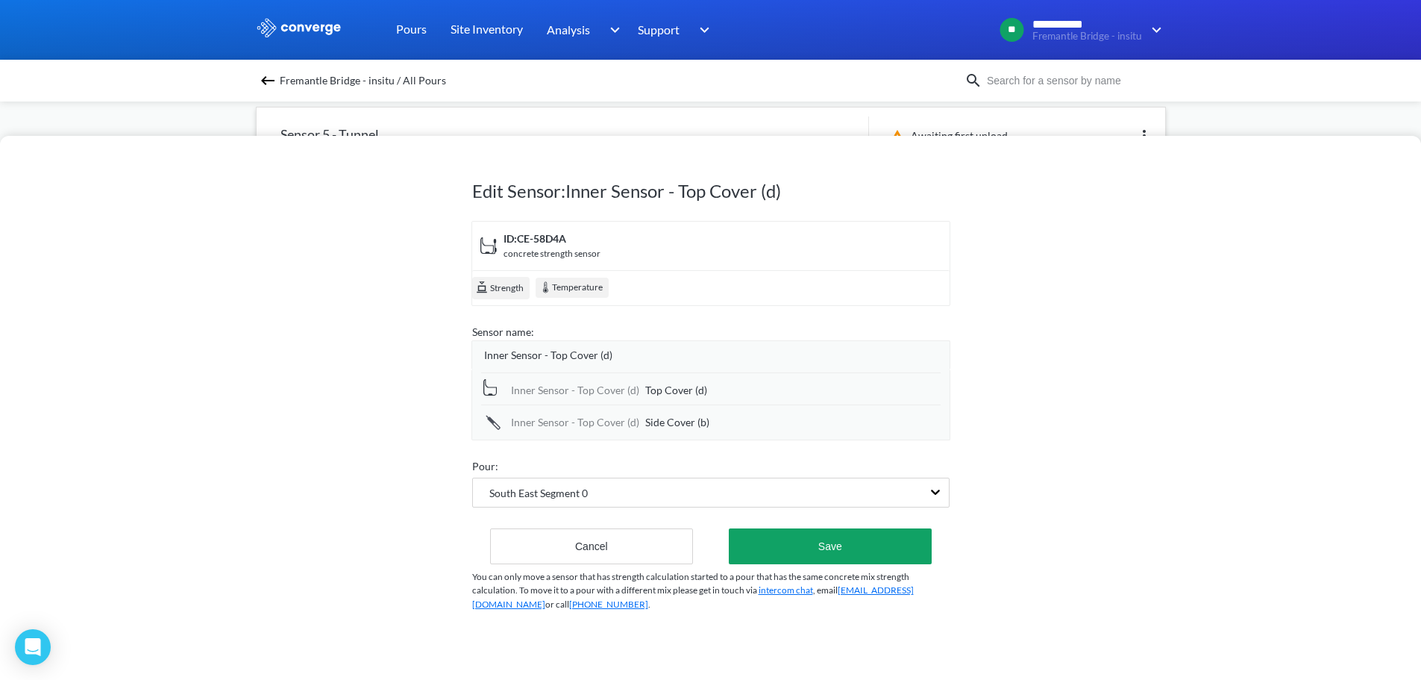
click at [581, 358] on span "Inner Sensor - Top Cover (d)" at bounding box center [548, 355] width 128 height 16
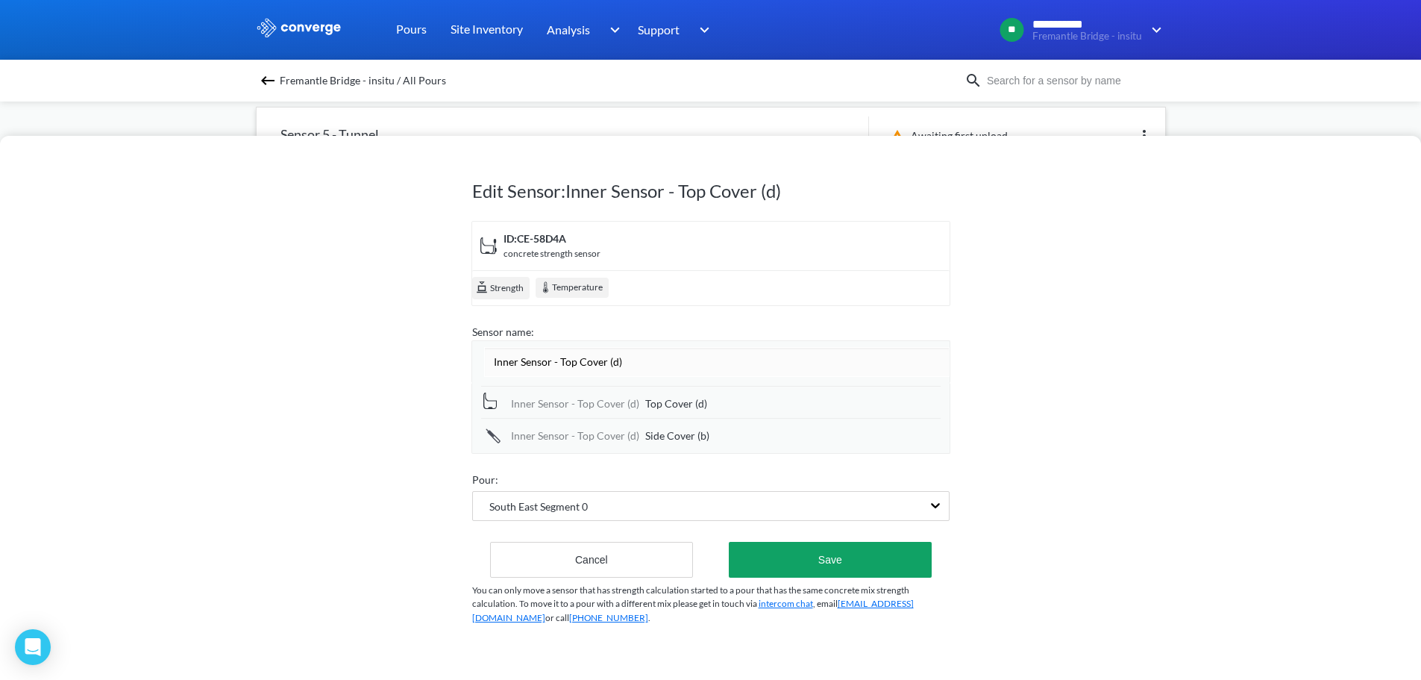
click at [581, 358] on input "Inner Sensor - Top Cover (d)" at bounding box center [716, 362] width 465 height 30
type input "Sensor 4"
click at [857, 570] on div "Edit Sensor: Inner Sensor - Top Cover (d) ID: CE-58D4A concrete strength sensor…" at bounding box center [710, 397] width 477 height 517
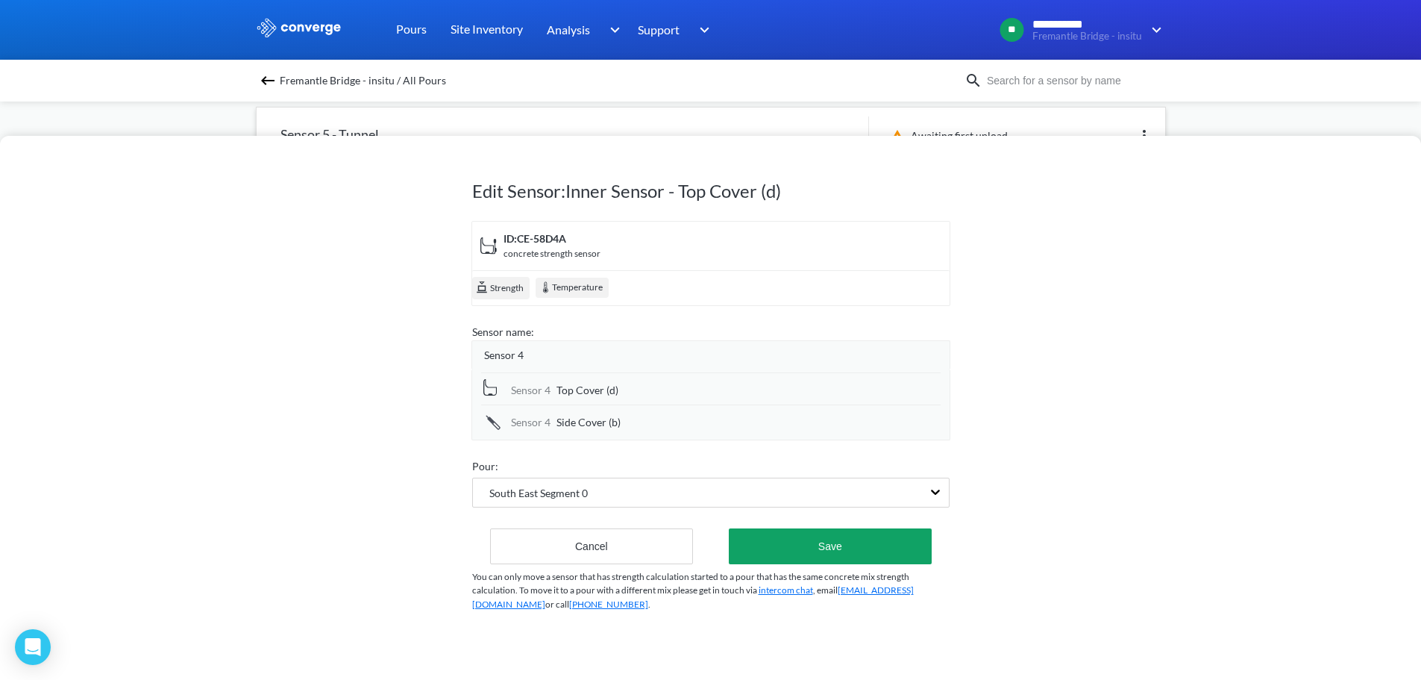
click at [1087, 420] on div "Edit Sensor: Inner Sensor - Top Cover (d) ID: CE-58D4A concrete strength sensor…" at bounding box center [710, 408] width 1421 height 544
click at [829, 541] on button "Save" at bounding box center [830, 546] width 202 height 36
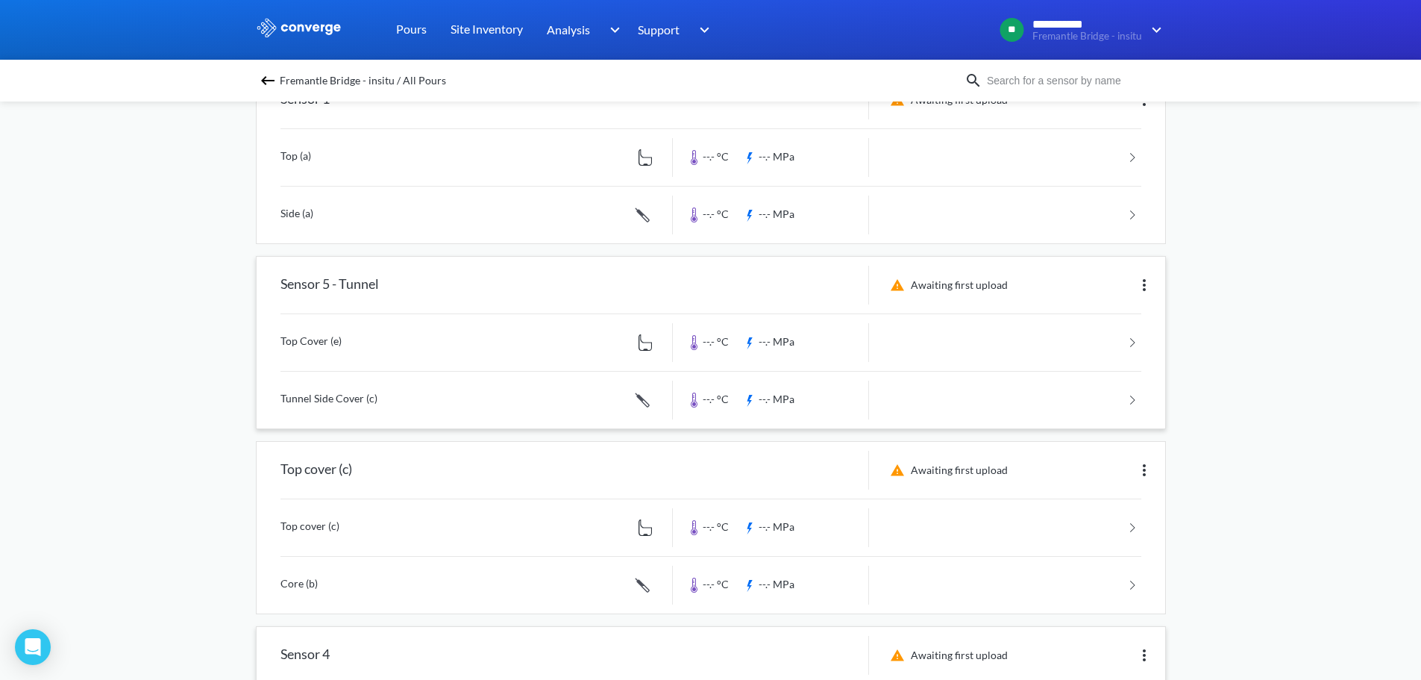
scroll to position [437, 0]
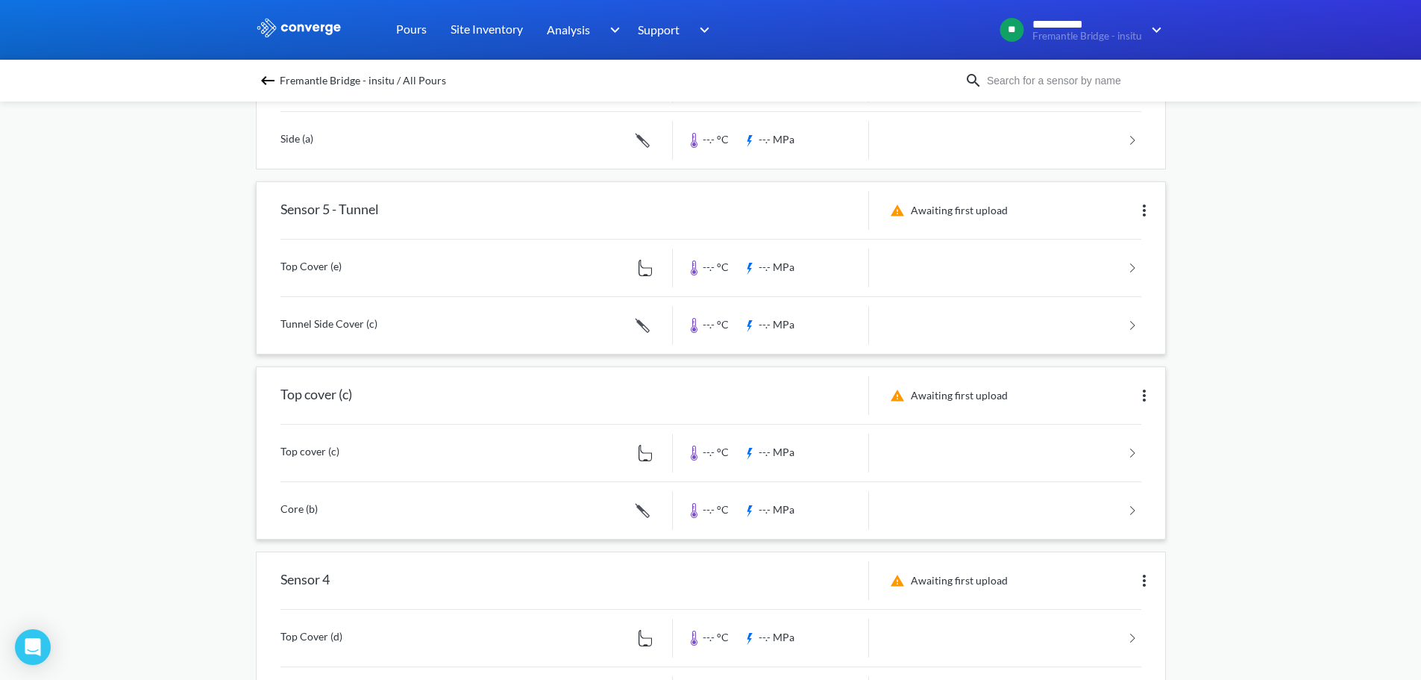
click at [1148, 398] on img at bounding box center [1144, 395] width 18 height 18
click at [1096, 401] on div "Edit" at bounding box center [1105, 395] width 95 height 28
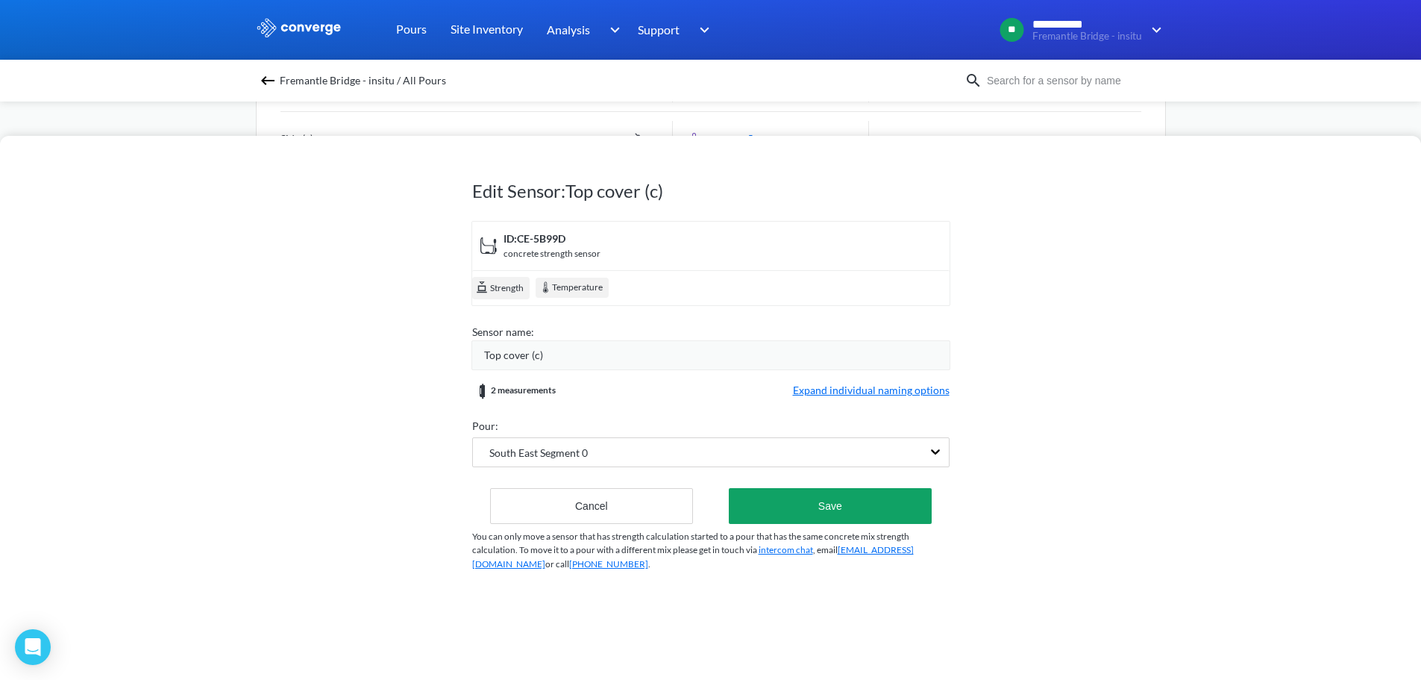
click at [540, 360] on span "Top cover (c)" at bounding box center [513, 355] width 59 height 16
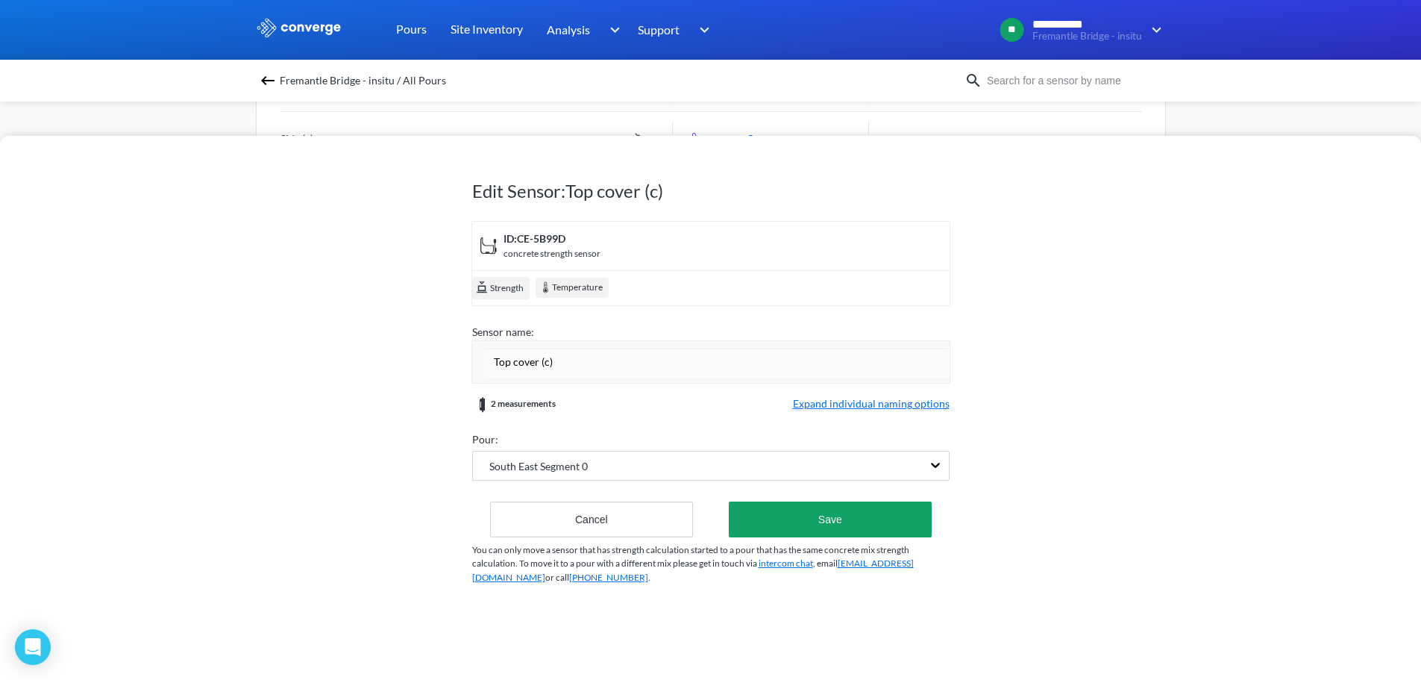
click at [540, 360] on input "Top cover (c)" at bounding box center [716, 362] width 465 height 30
type input "Sensor 3"
click at [851, 404] on form "ID: CE-5B99D concrete strength sensor Strength Temperature Sensor name: Sensor …" at bounding box center [710, 379] width 477 height 316
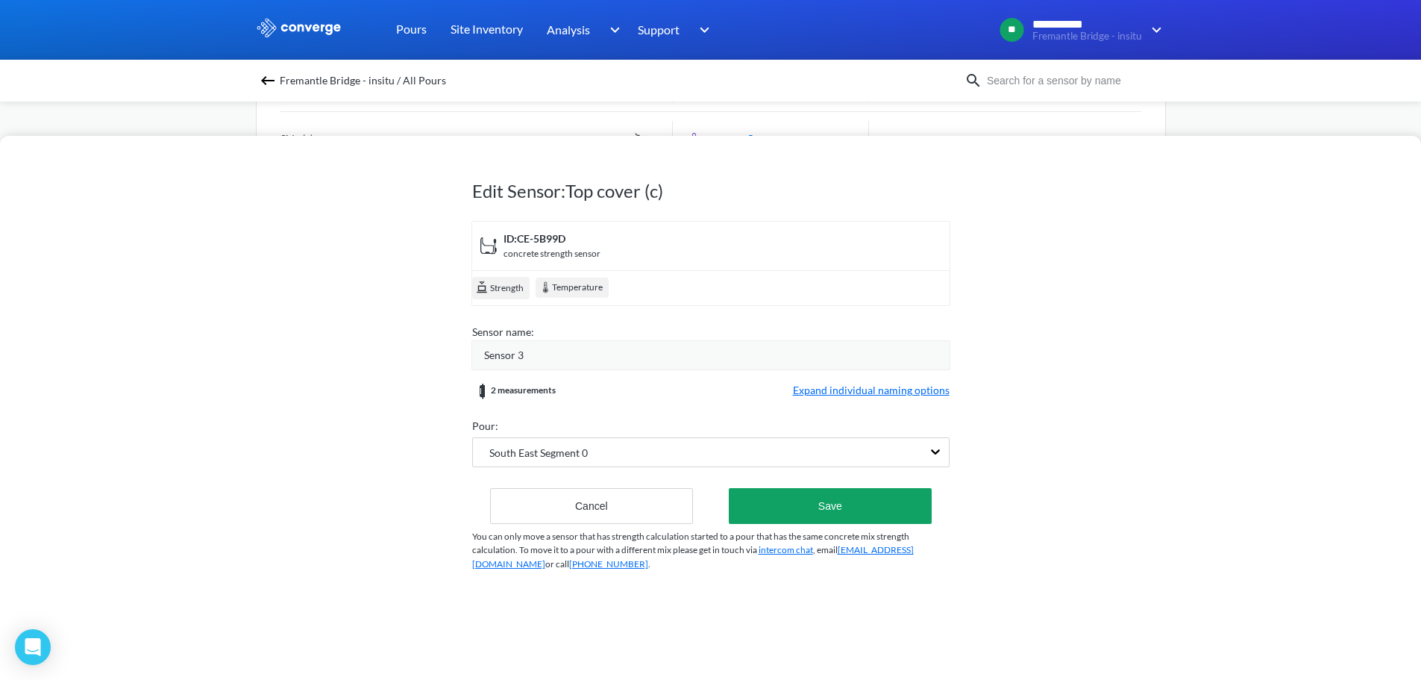
click at [833, 389] on span "Expand individual naming options" at bounding box center [871, 391] width 157 height 18
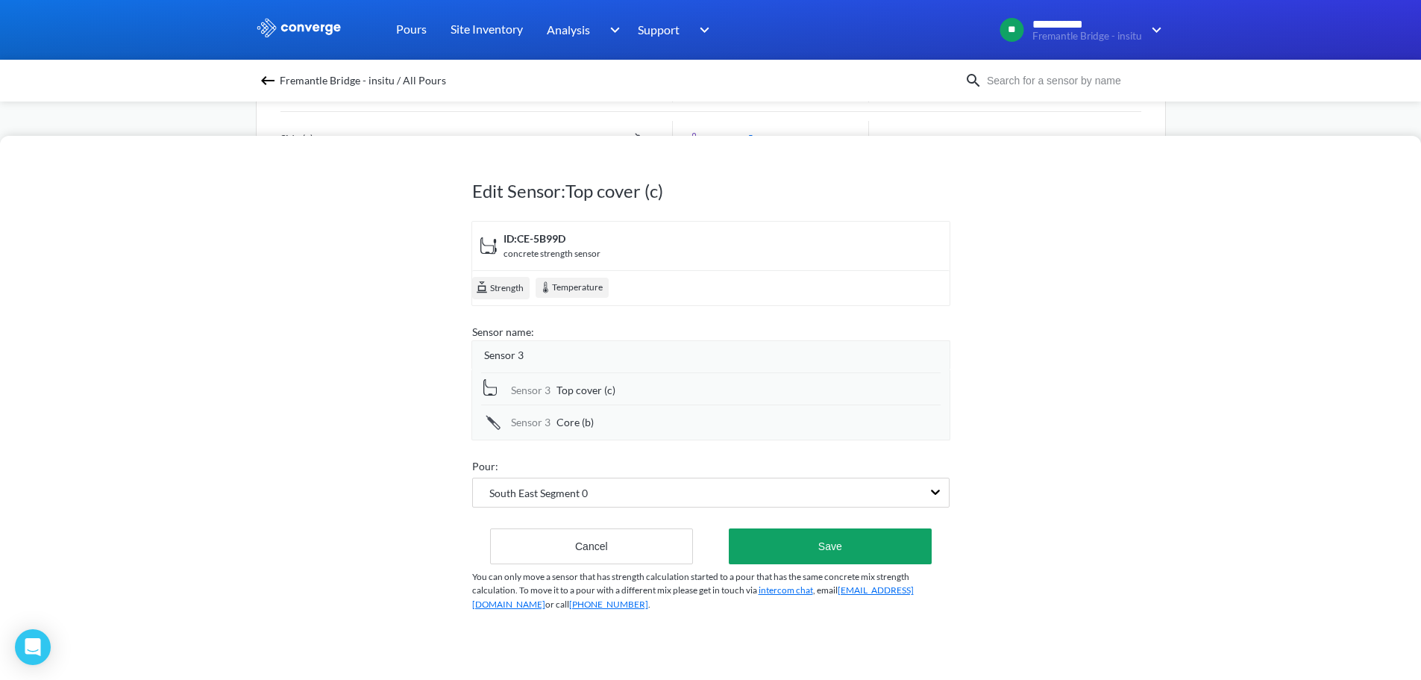
click at [572, 420] on span "Core (b)" at bounding box center [574, 422] width 37 height 16
click at [971, 351] on div "Edit Sensor: Top cover (c) ID: CE-5B99D concrete strength sensor Strength Tempe…" at bounding box center [710, 408] width 1421 height 544
click at [840, 545] on button "Save" at bounding box center [830, 546] width 202 height 36
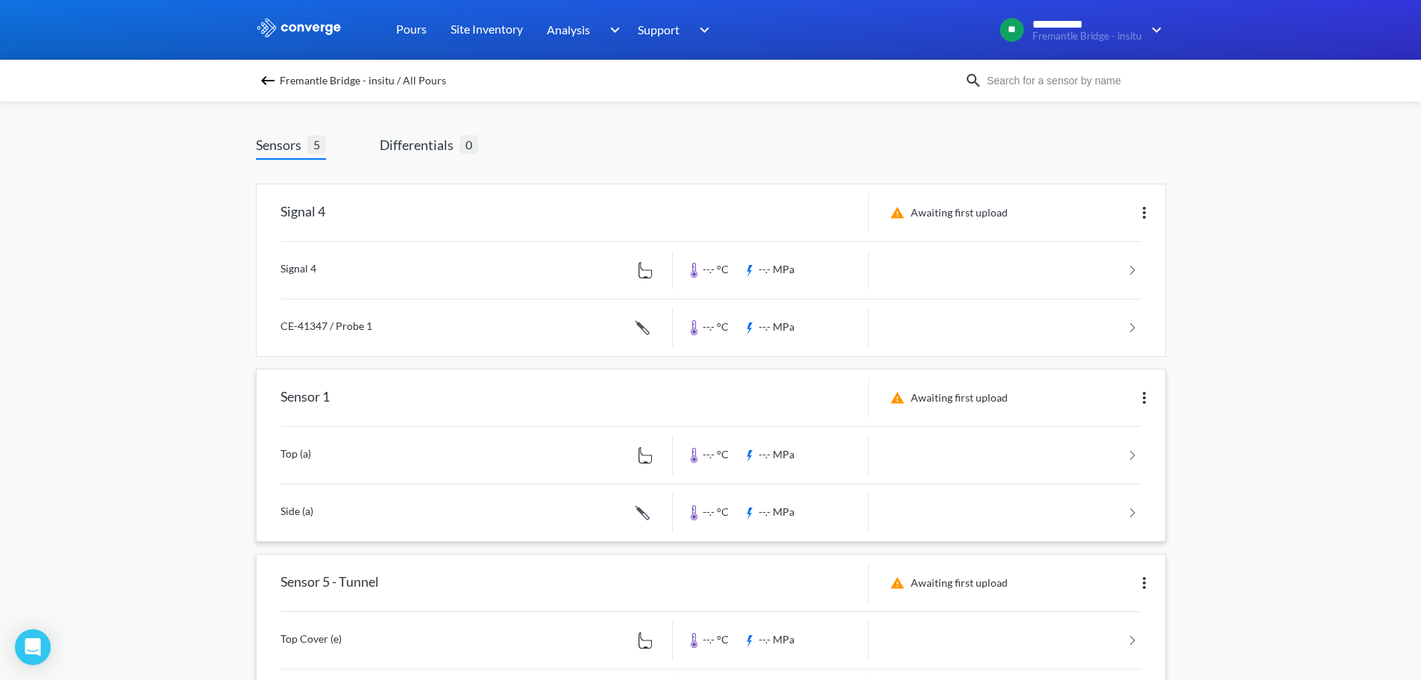
scroll to position [64, 0]
click at [1138, 210] on img at bounding box center [1144, 213] width 18 height 18
click at [1102, 217] on div "Edit" at bounding box center [1105, 213] width 95 height 28
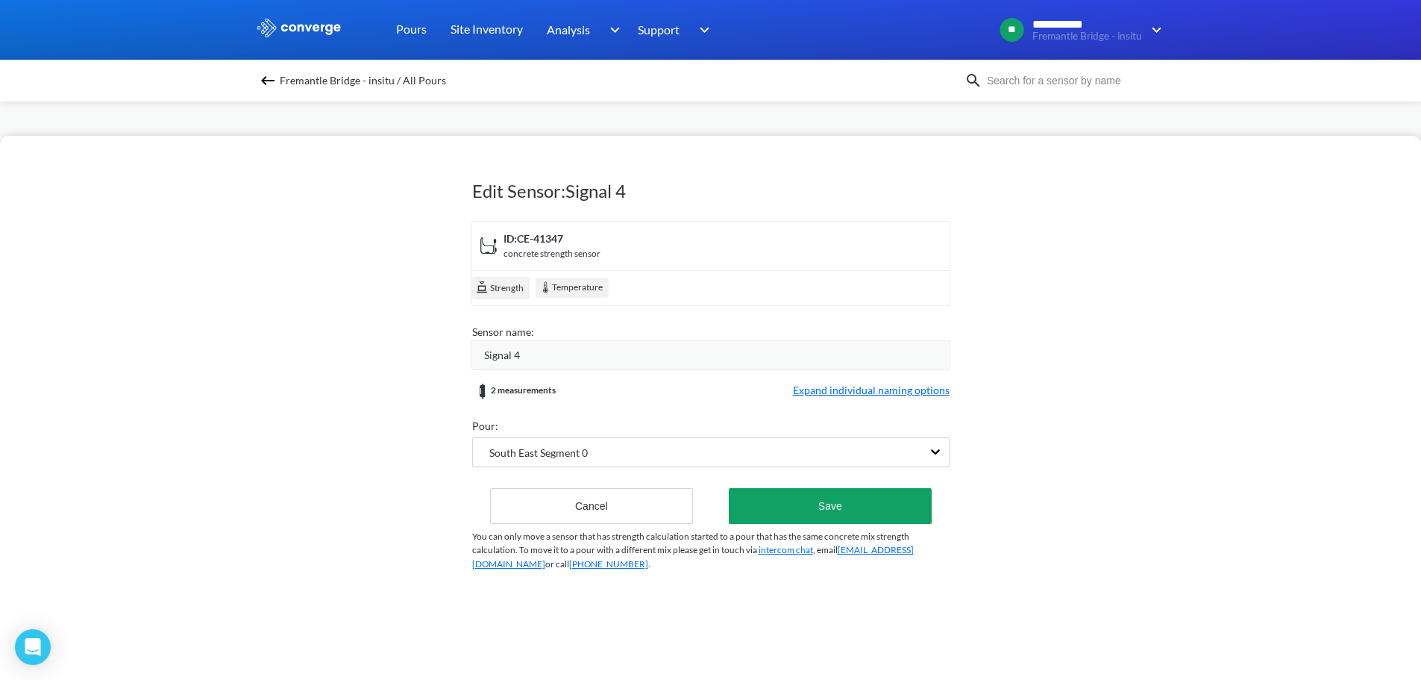
click at [533, 357] on div "Signal 4" at bounding box center [716, 355] width 465 height 16
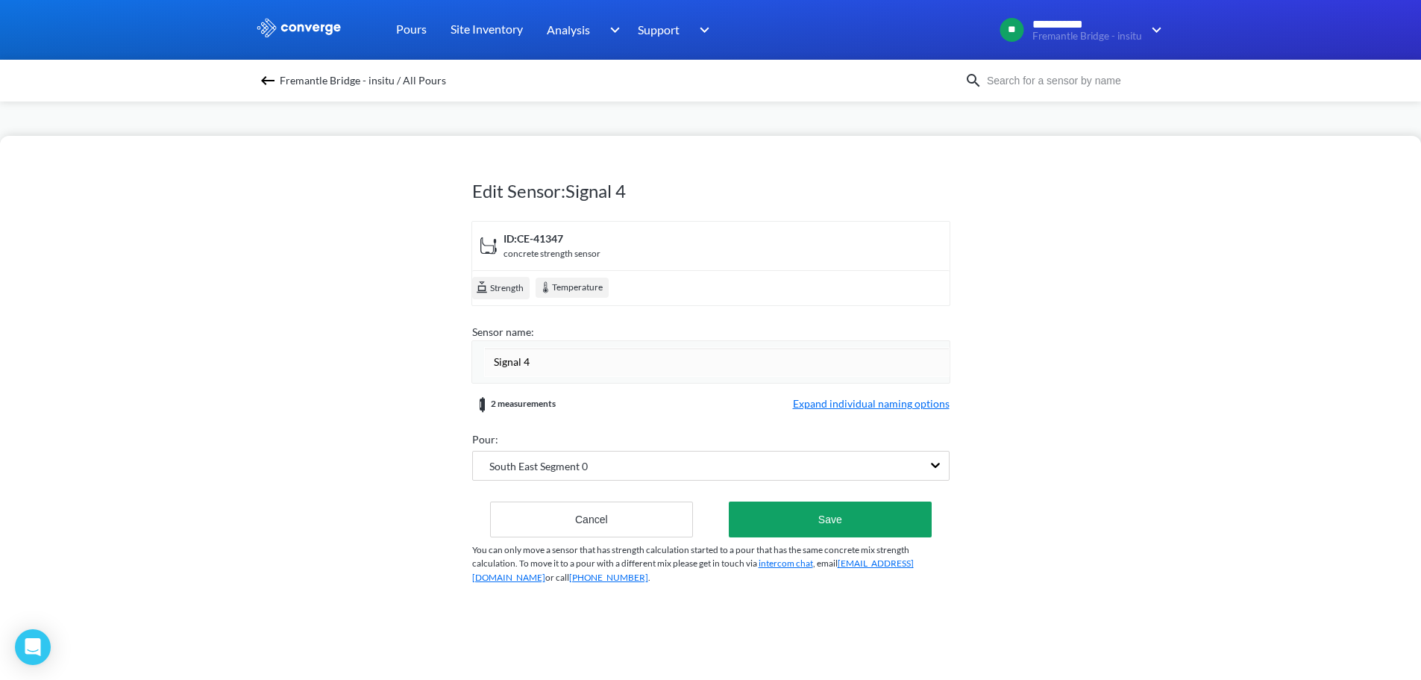
click at [533, 357] on input "Signal 4" at bounding box center [716, 362] width 465 height 30
type input "Sensor 2"
click at [871, 402] on form "ID: CE-41347 concrete strength sensor Strength Temperature Sensor name: Sensor …" at bounding box center [710, 379] width 477 height 316
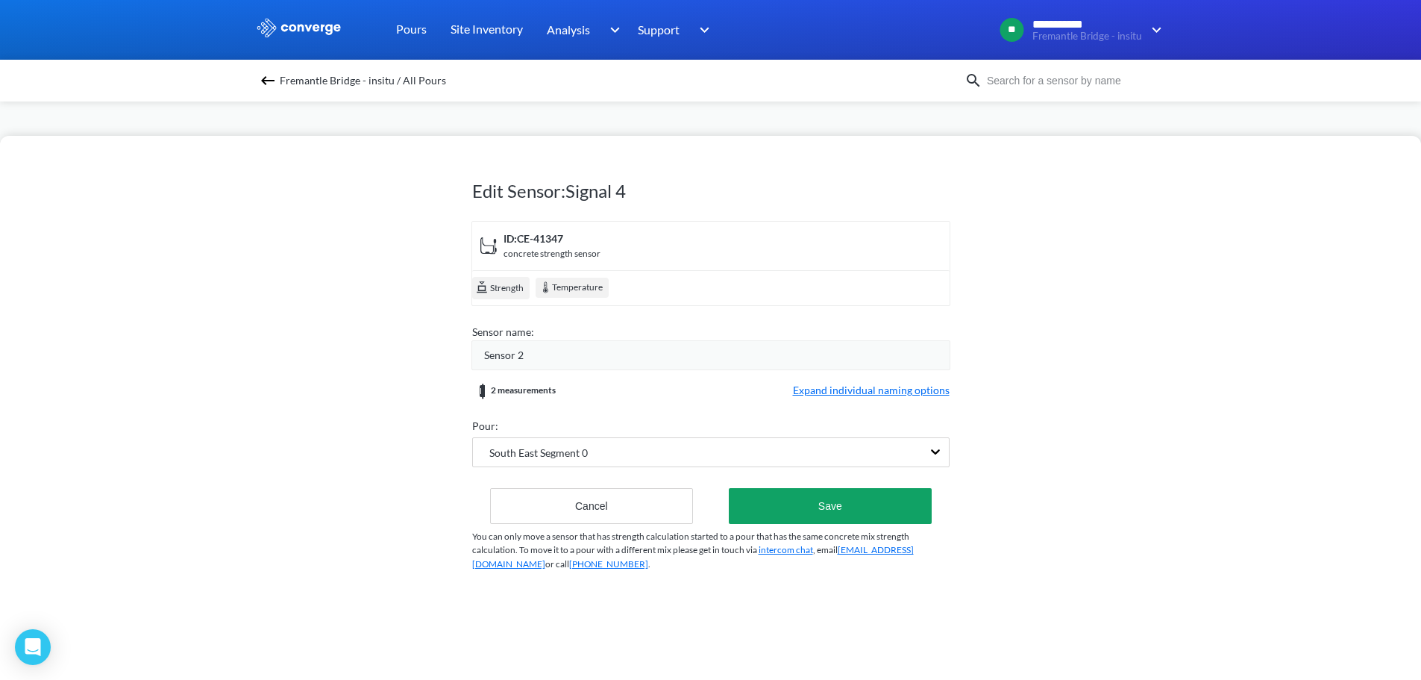
click at [833, 388] on span "Expand individual naming options" at bounding box center [871, 391] width 157 height 18
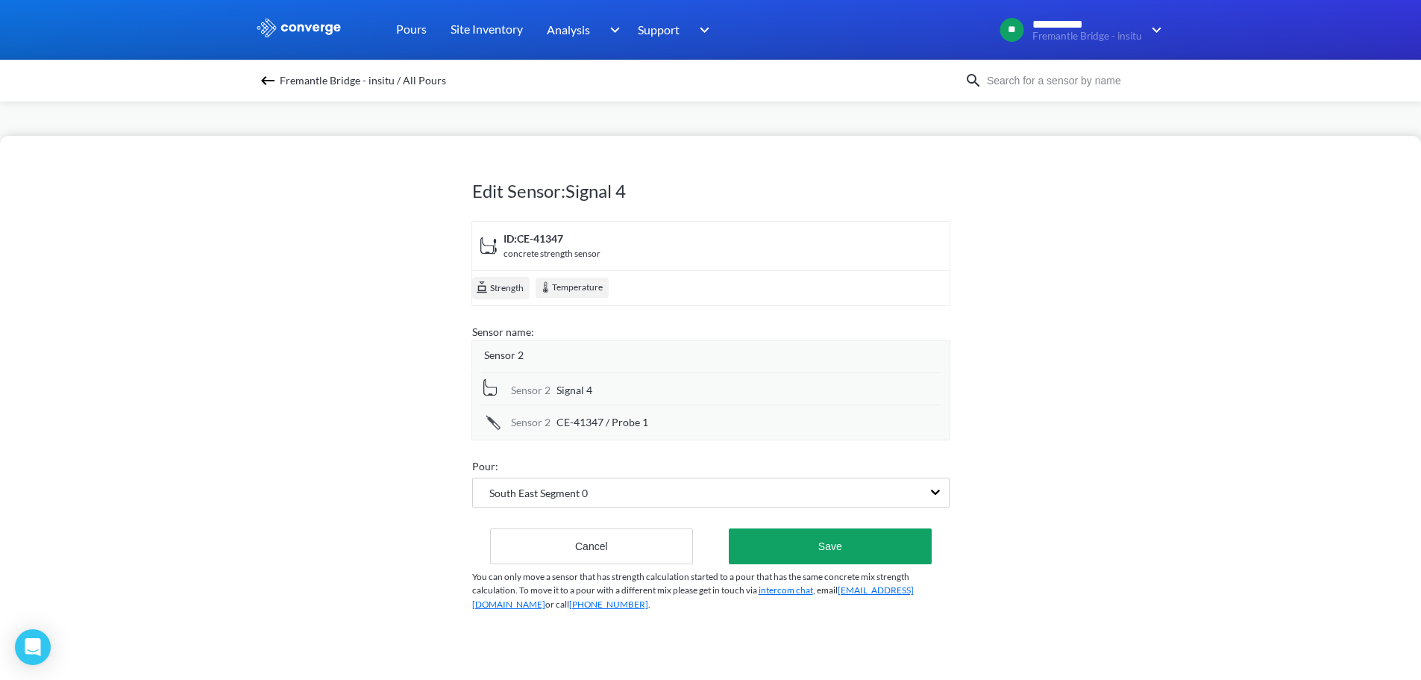
click at [561, 396] on span "Signal 4" at bounding box center [574, 390] width 36 height 16
click at [568, 394] on input "Signal 4" at bounding box center [748, 391] width 384 height 30
type input "Top Cover (b)"
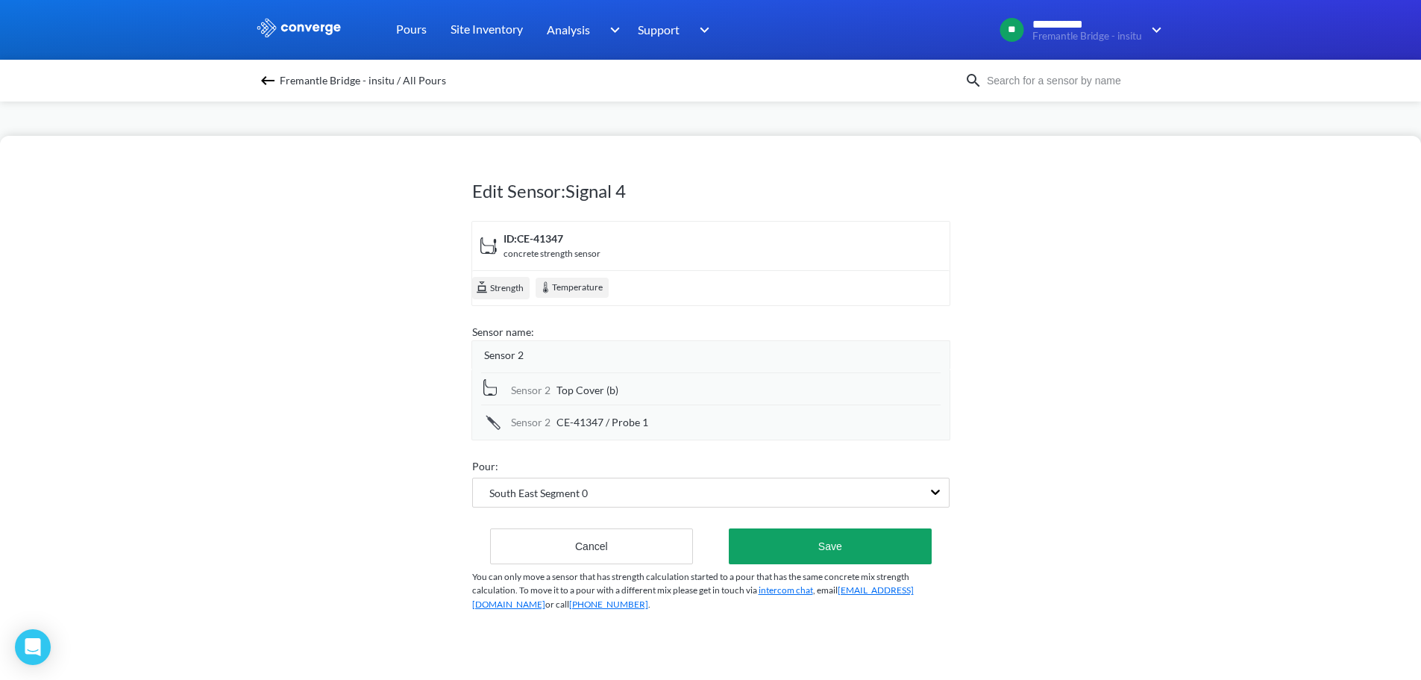
click at [578, 424] on span "CE-41347 / Probe 1" at bounding box center [602, 422] width 92 height 16
click at [578, 424] on input "CE-41347 / Probe 1" at bounding box center [748, 423] width 384 height 30
type input "Core (a)"
click at [898, 546] on button "Save" at bounding box center [830, 546] width 202 height 36
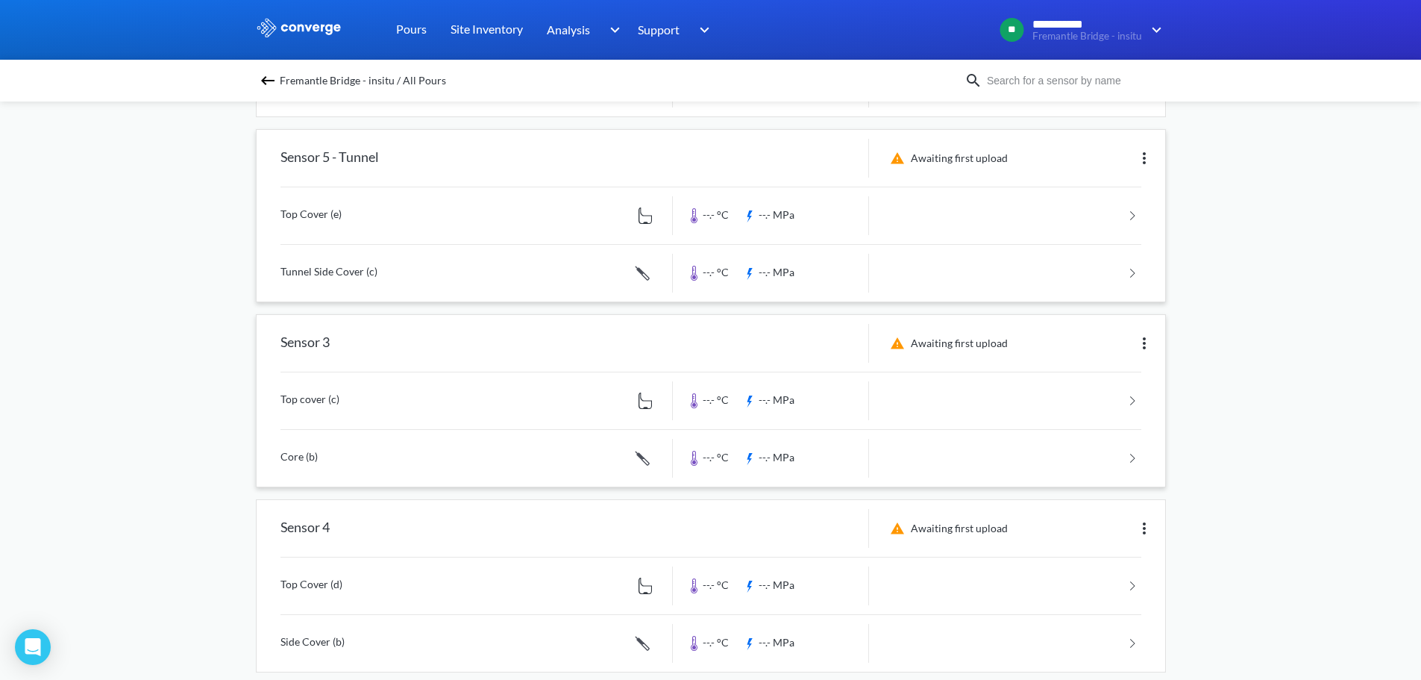
scroll to position [512, 0]
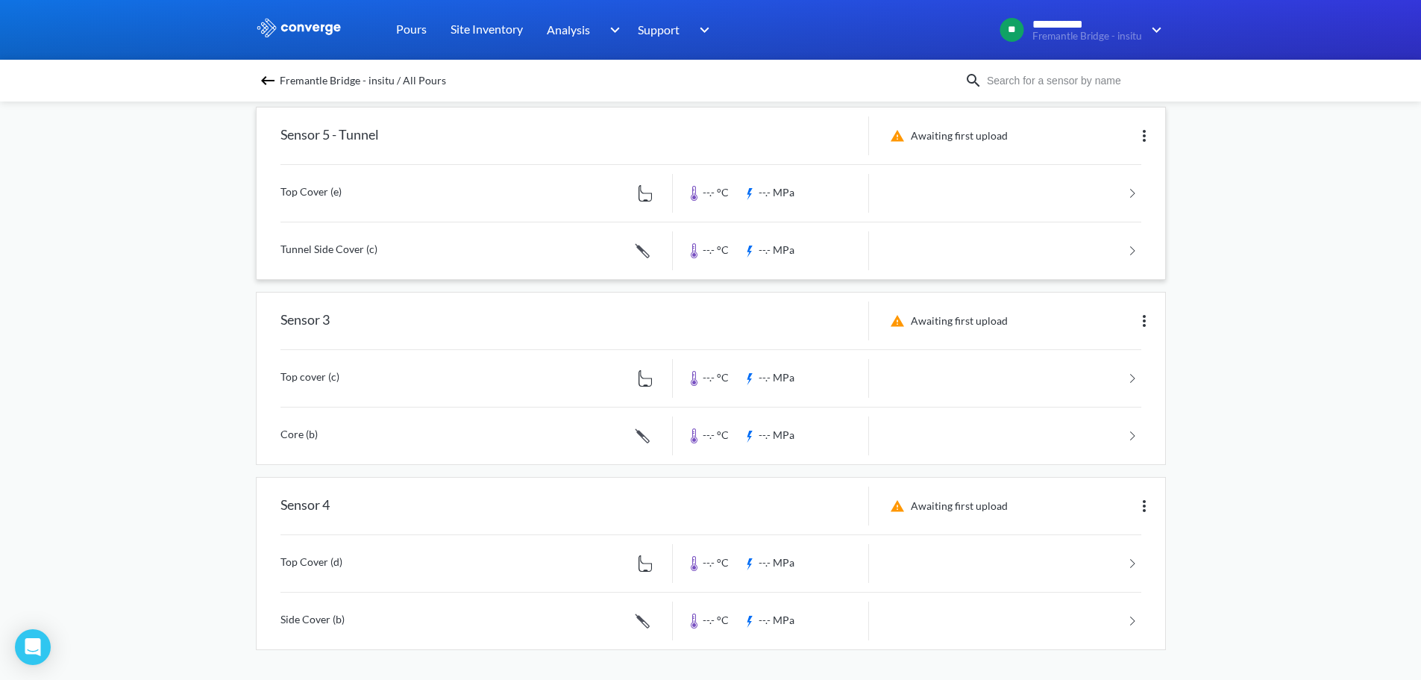
click at [62, 329] on div "**********" at bounding box center [710, 83] width 1421 height 1191
